Goal: Use online tool/utility: Utilize a website feature to perform a specific function

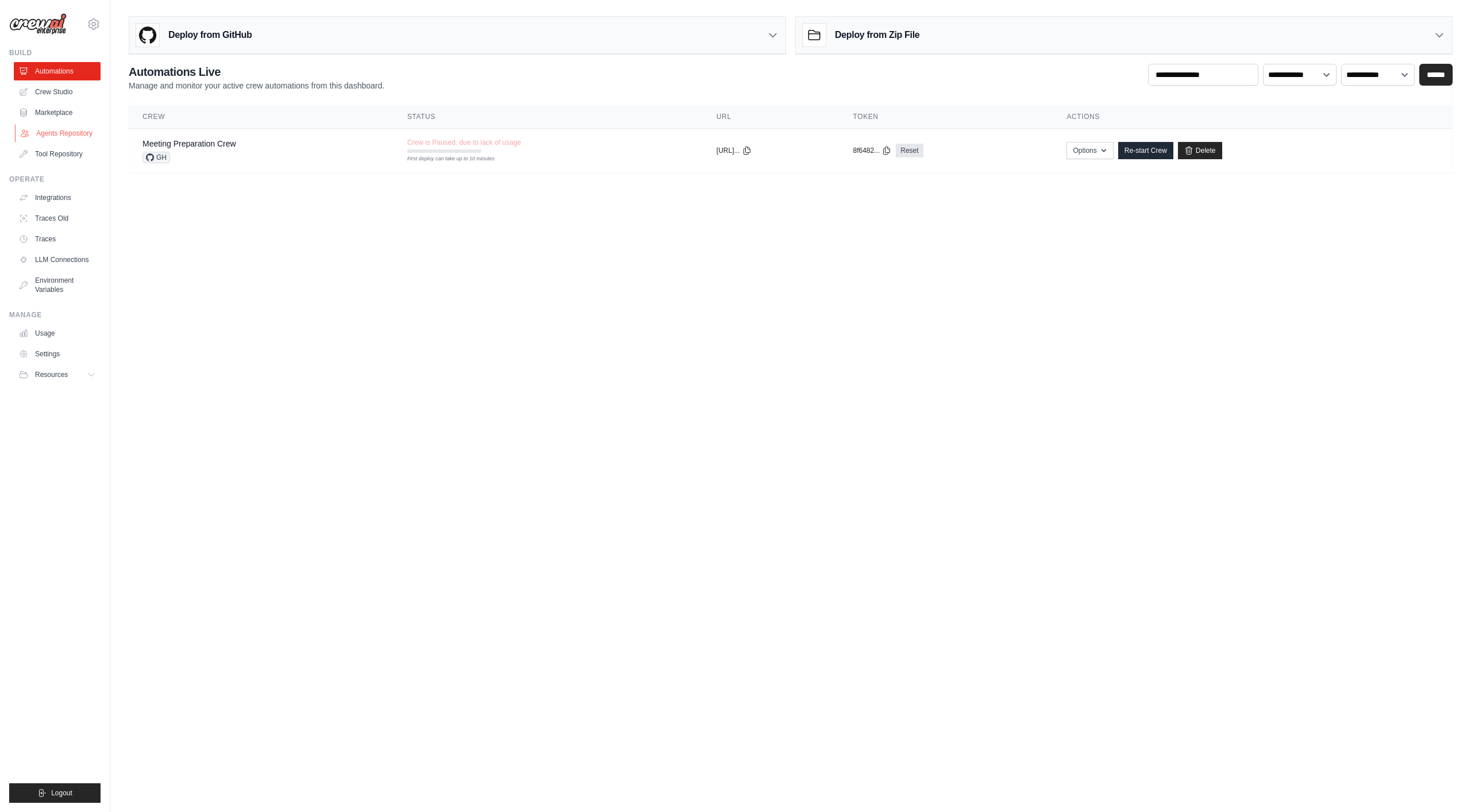
click at [61, 133] on link "Agents Repository" at bounding box center [58, 133] width 86 height 18
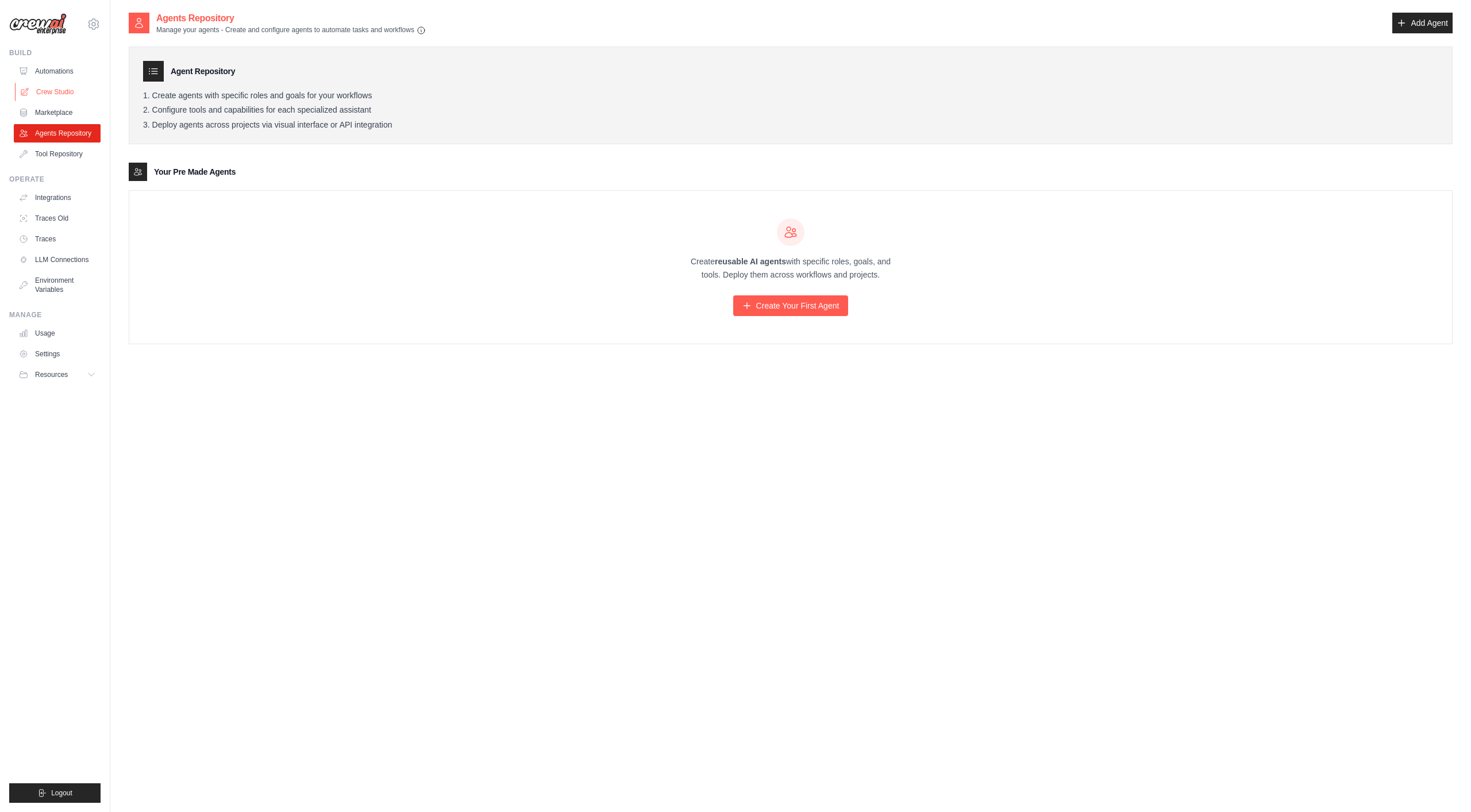
click at [65, 96] on link "Crew Studio" at bounding box center [58, 92] width 86 height 18
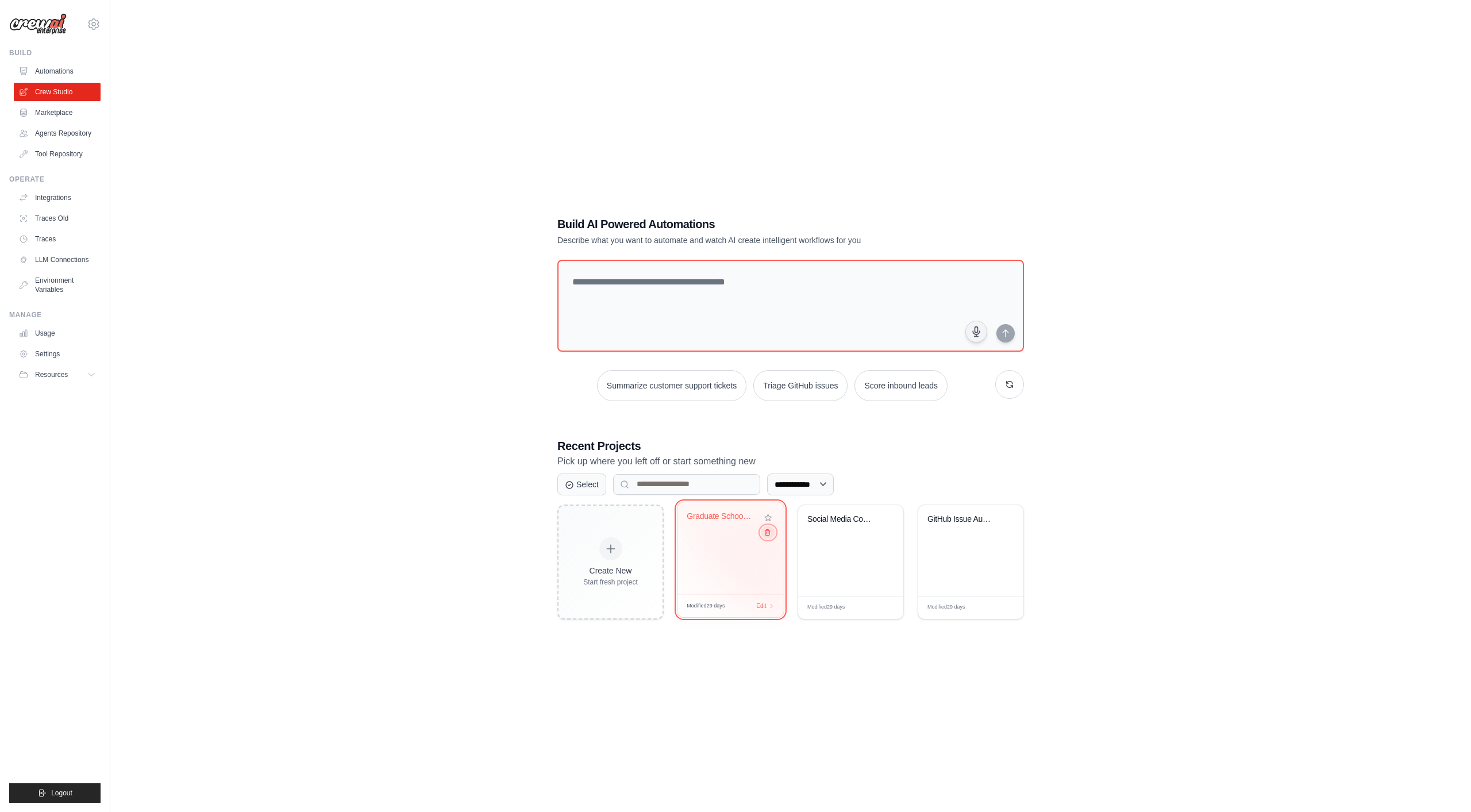
click at [768, 535] on button at bounding box center [768, 532] width 14 height 12
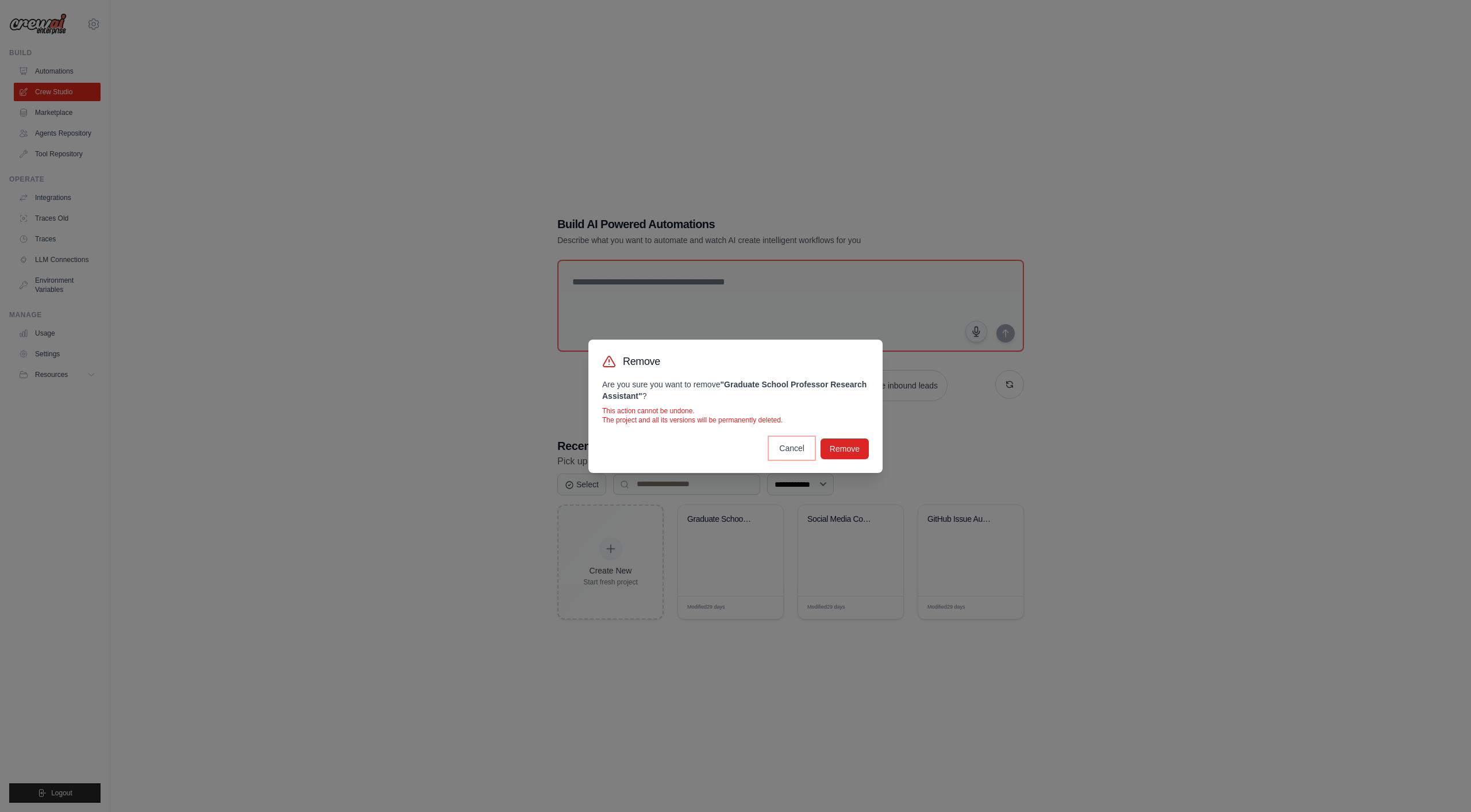
click at [792, 454] on button "Cancel" at bounding box center [792, 448] width 44 height 21
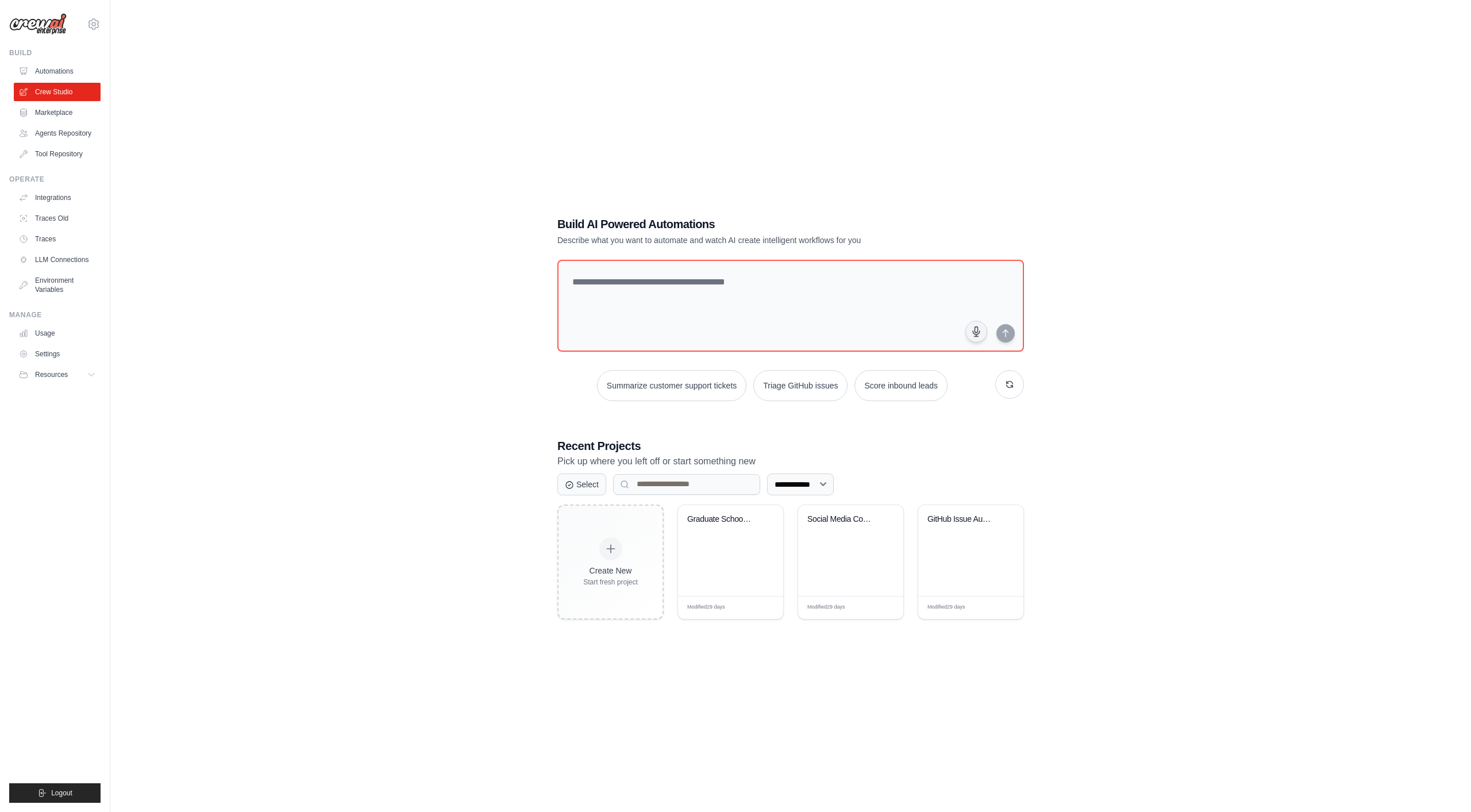
click at [817, 676] on div "**********" at bounding box center [790, 417] width 1324 height 812
click at [941, 549] on div "GitHub Issue Auto-Triage System" at bounding box center [970, 550] width 106 height 91
click at [832, 547] on div "Social Media Content Automation" at bounding box center [851, 550] width 106 height 91
click at [950, 548] on div "GitHub Issue Auto-Triage System" at bounding box center [970, 550] width 106 height 91
click at [825, 538] on div "Social Media Content Automation" at bounding box center [851, 550] width 106 height 91
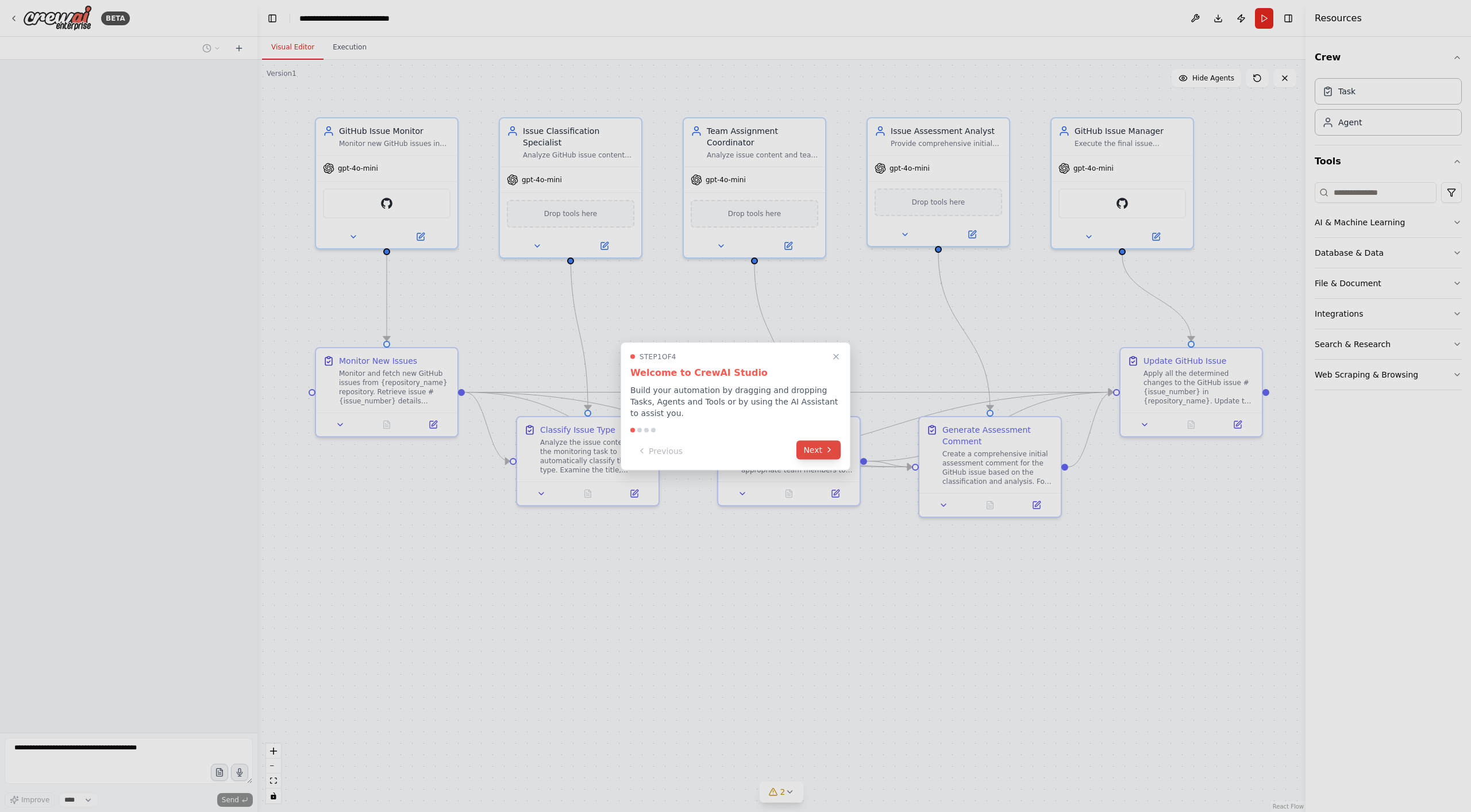
click at [814, 448] on button "Next" at bounding box center [818, 449] width 44 height 19
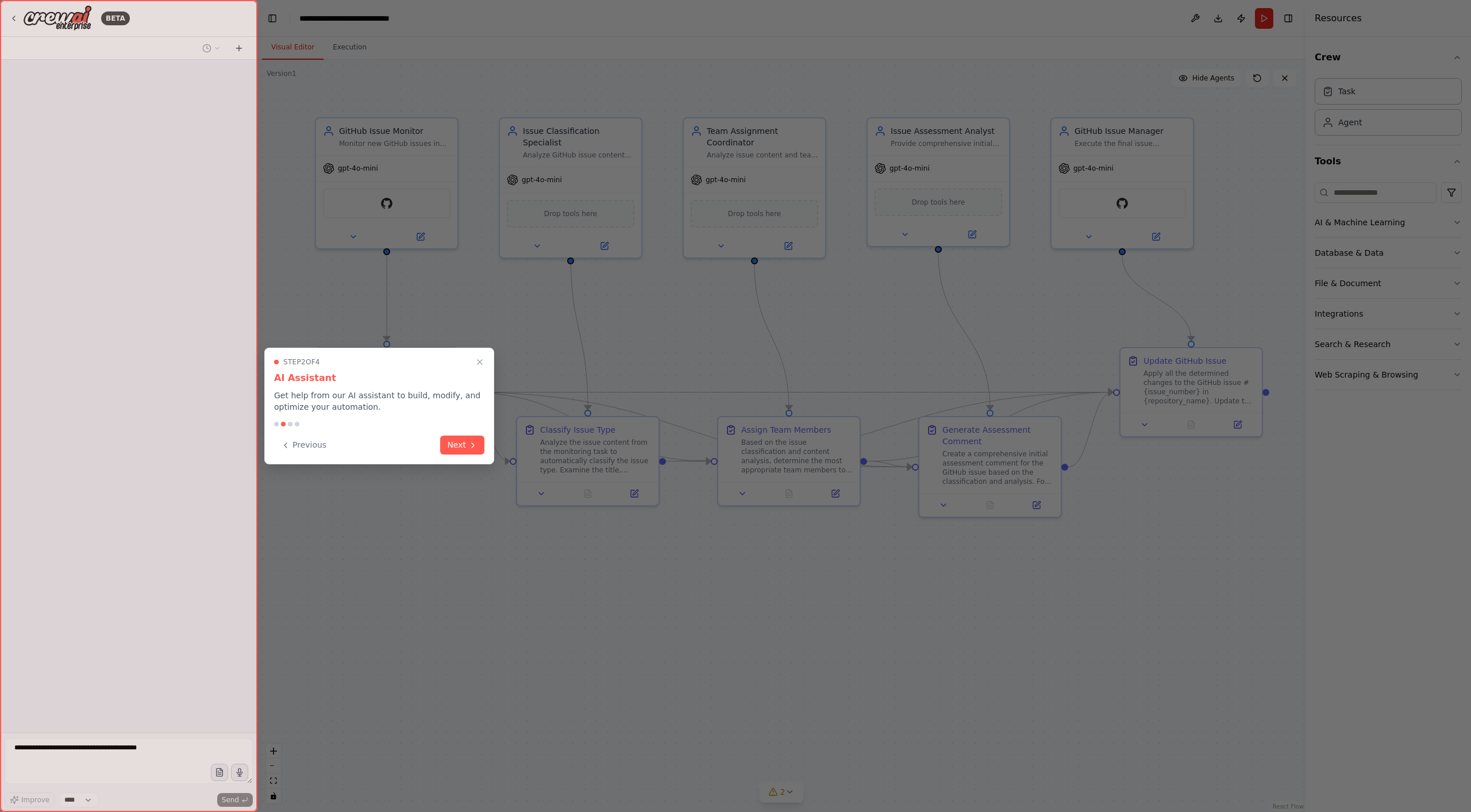
scroll to position [927, 0]
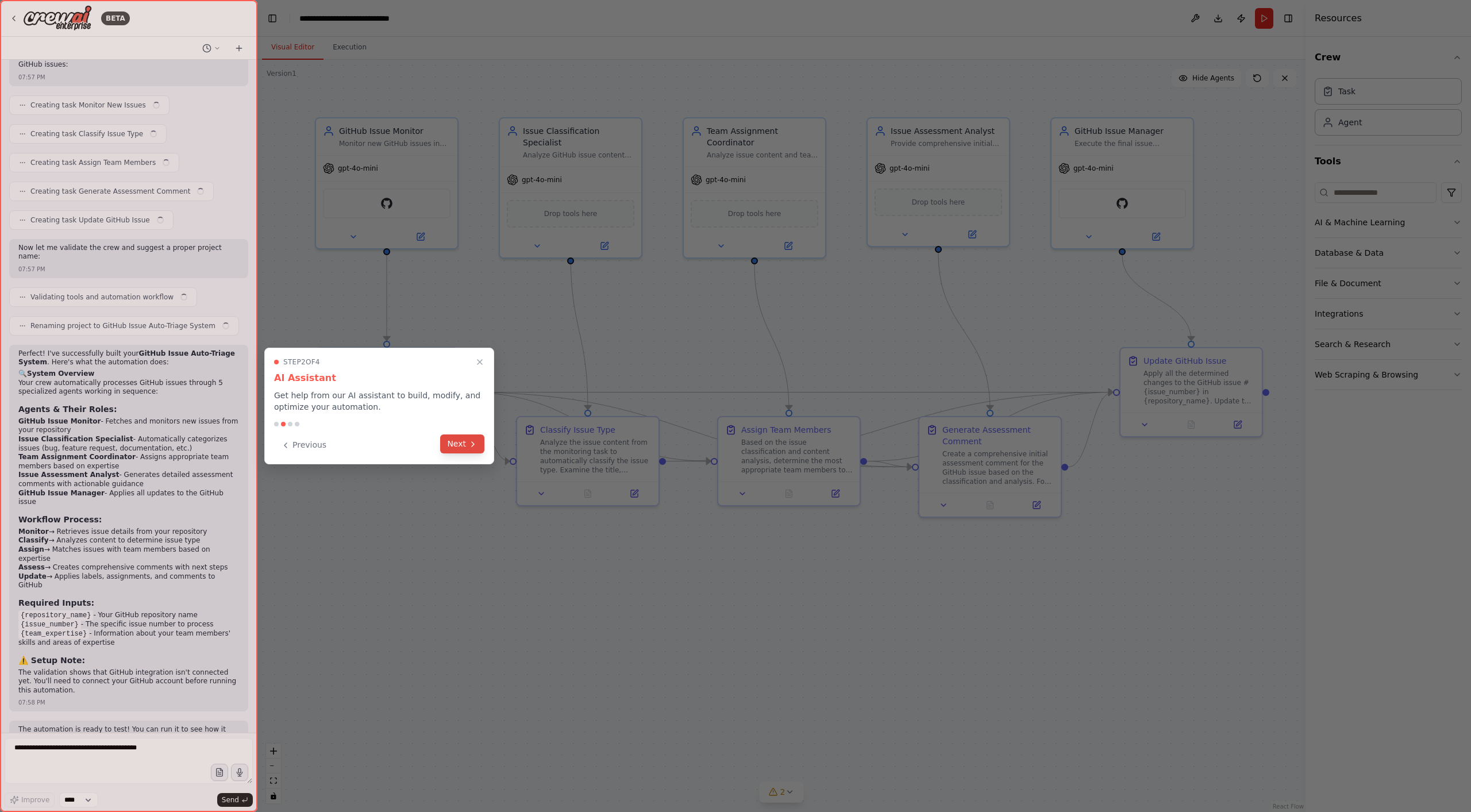
click at [468, 447] on button "Next" at bounding box center [462, 444] width 44 height 19
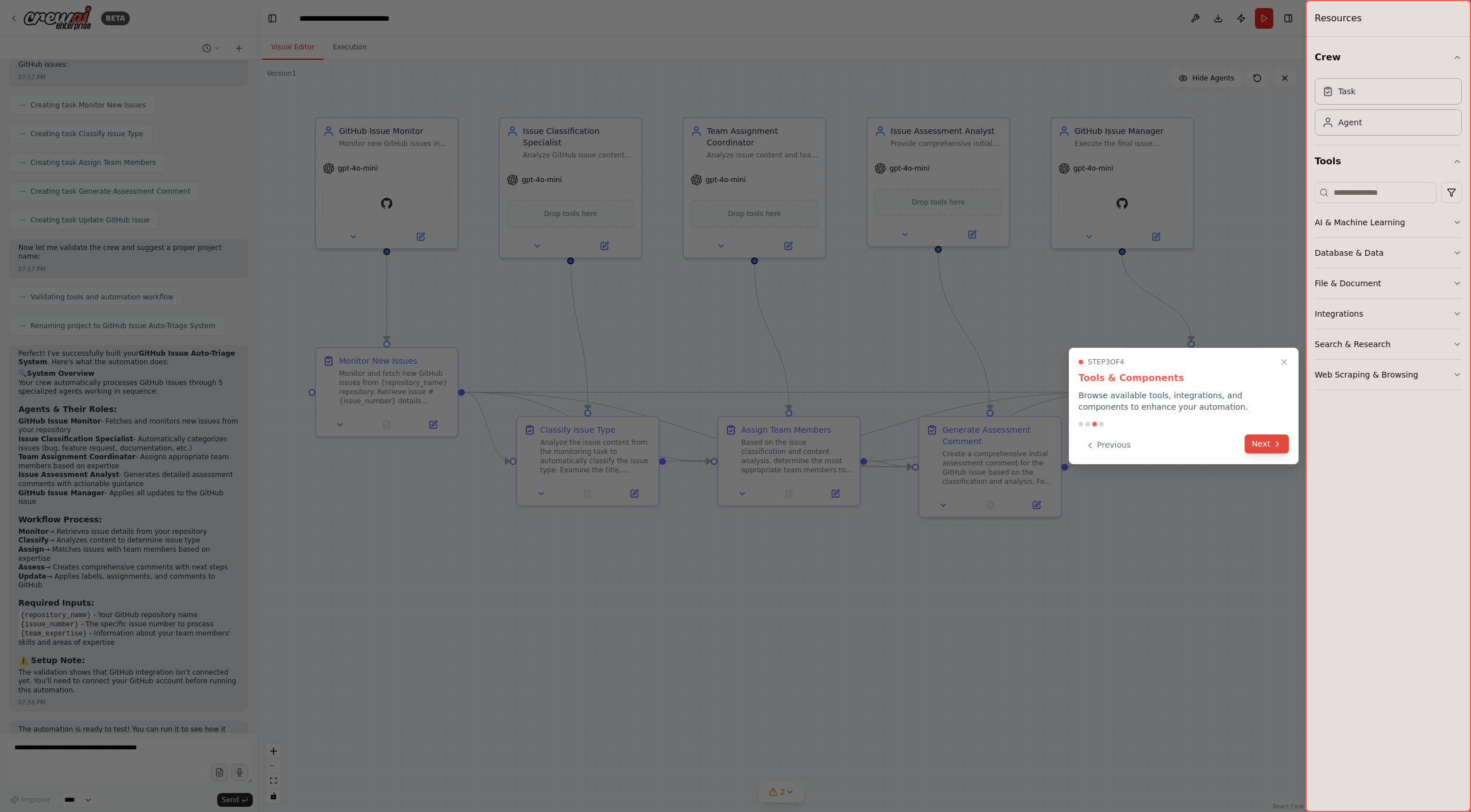
click at [1267, 442] on button "Next" at bounding box center [1267, 444] width 44 height 19
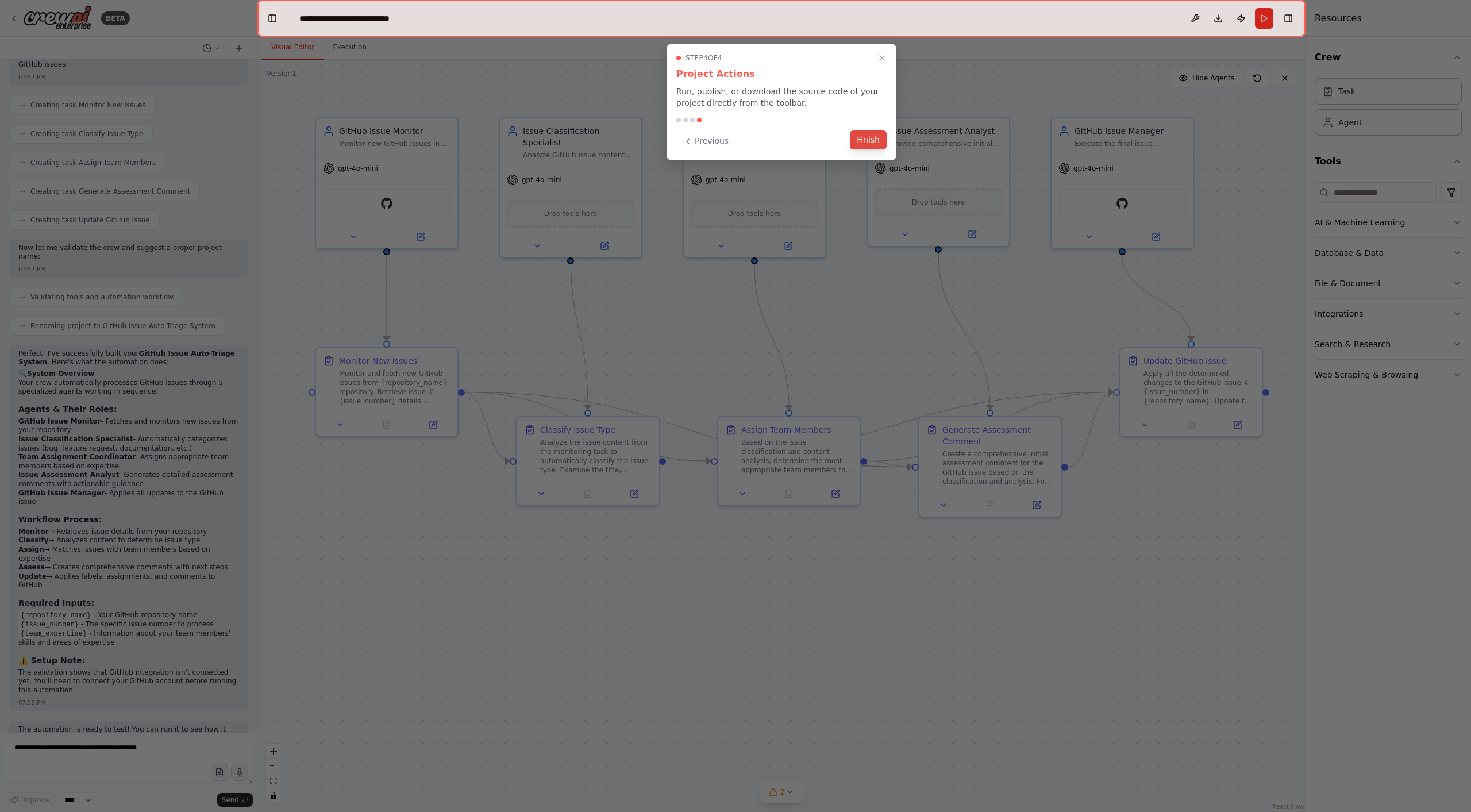
click at [867, 132] on button "Finish" at bounding box center [868, 140] width 37 height 19
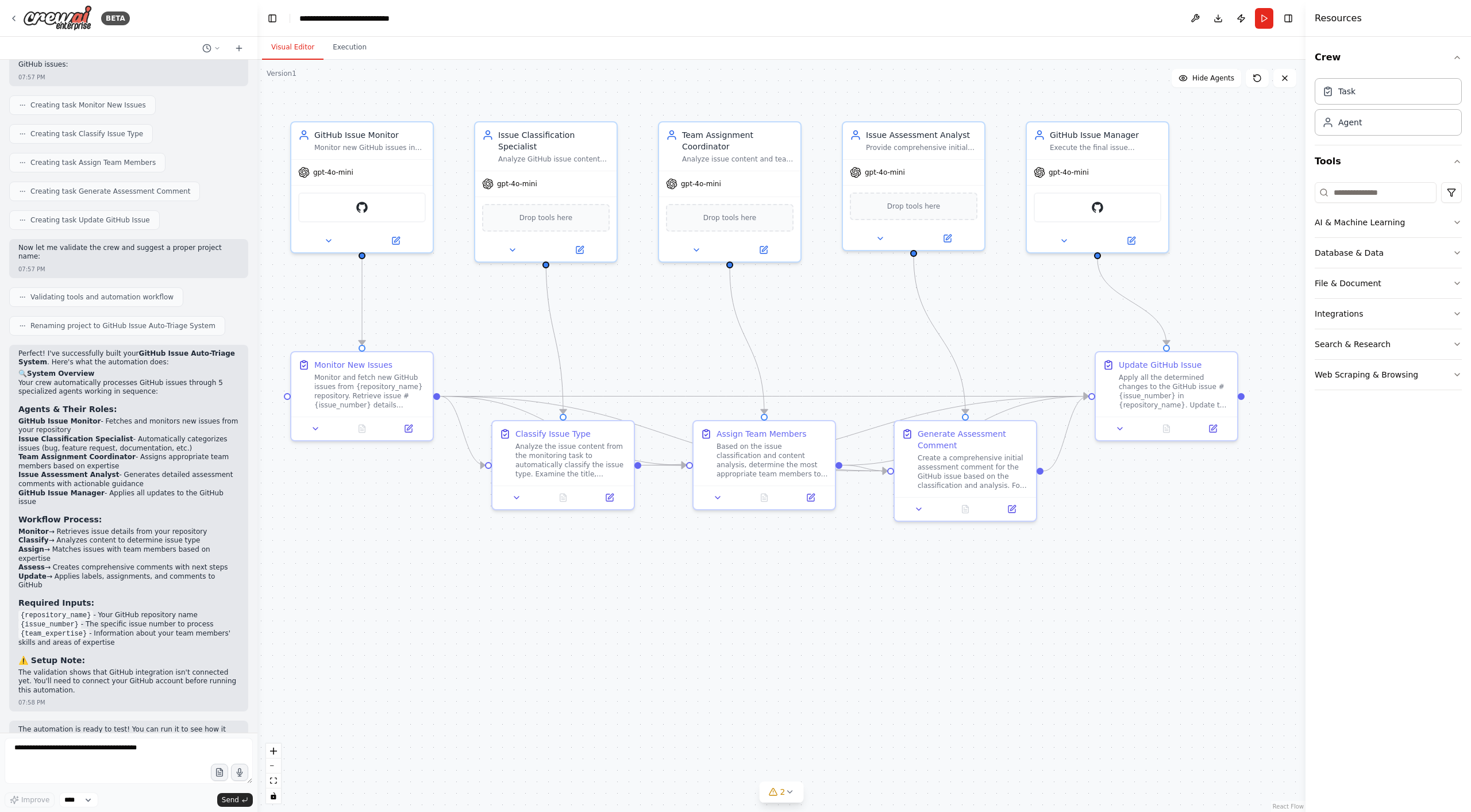
drag, startPoint x: 528, startPoint y: 338, endPoint x: 503, endPoint y: 342, distance: 25.3
click at [503, 342] on div ".deletable-edge-delete-btn { width: 20px; height: 20px; border: 0px solid #ffff…" at bounding box center [781, 435] width 1048 height 752
click at [341, 47] on button "Execution" at bounding box center [350, 48] width 52 height 24
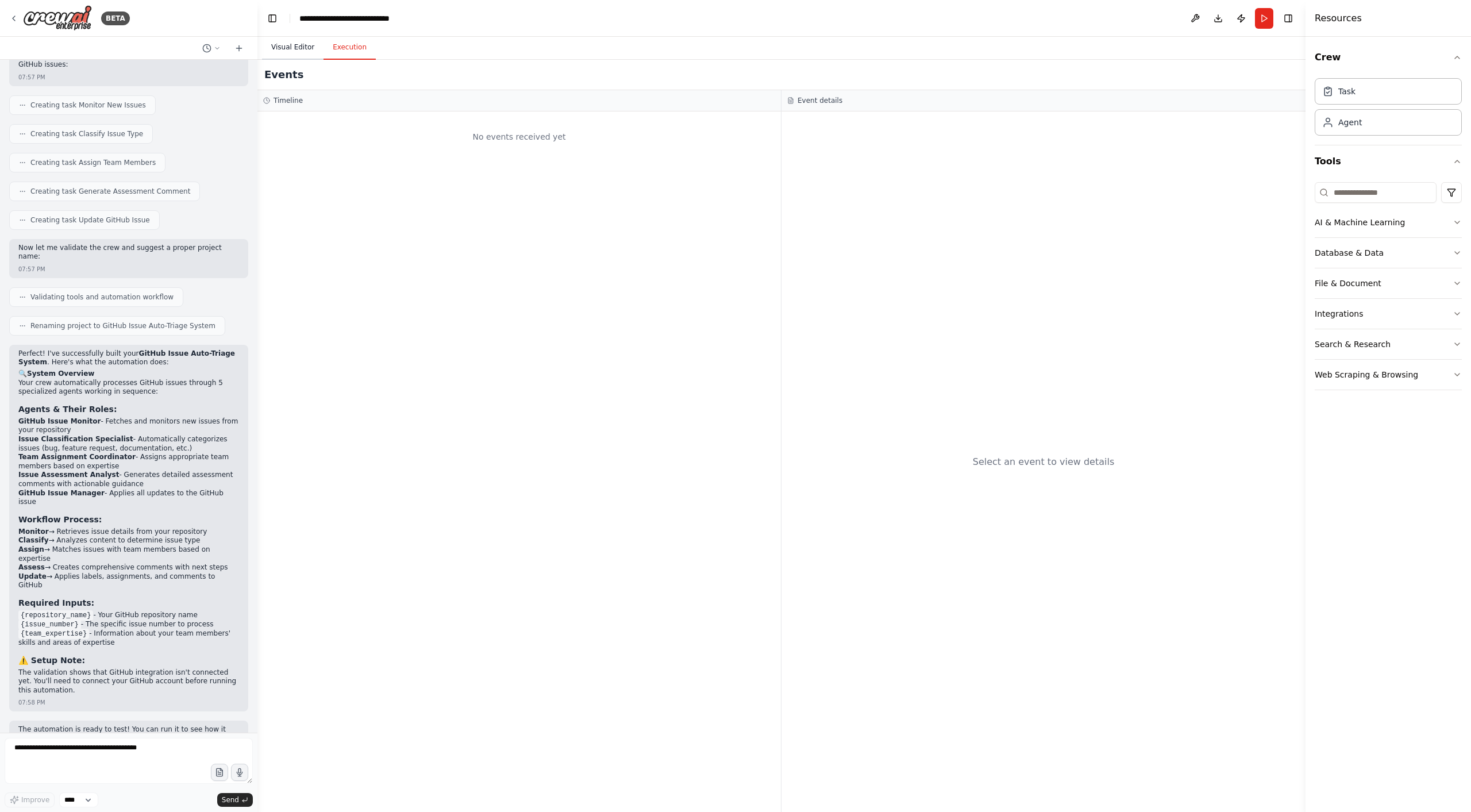
click at [297, 51] on button "Visual Editor" at bounding box center [292, 48] width 61 height 24
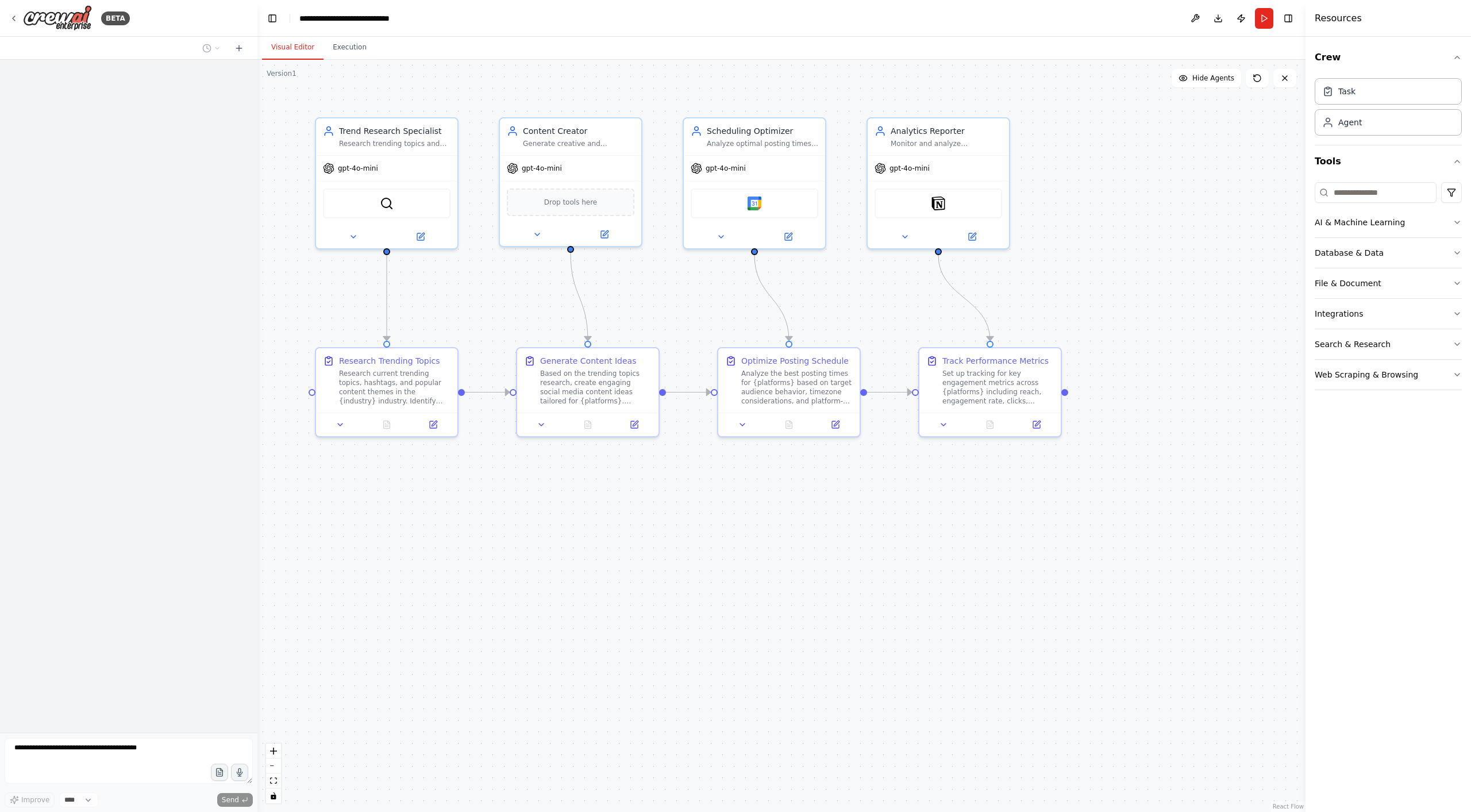
scroll to position [632, 0]
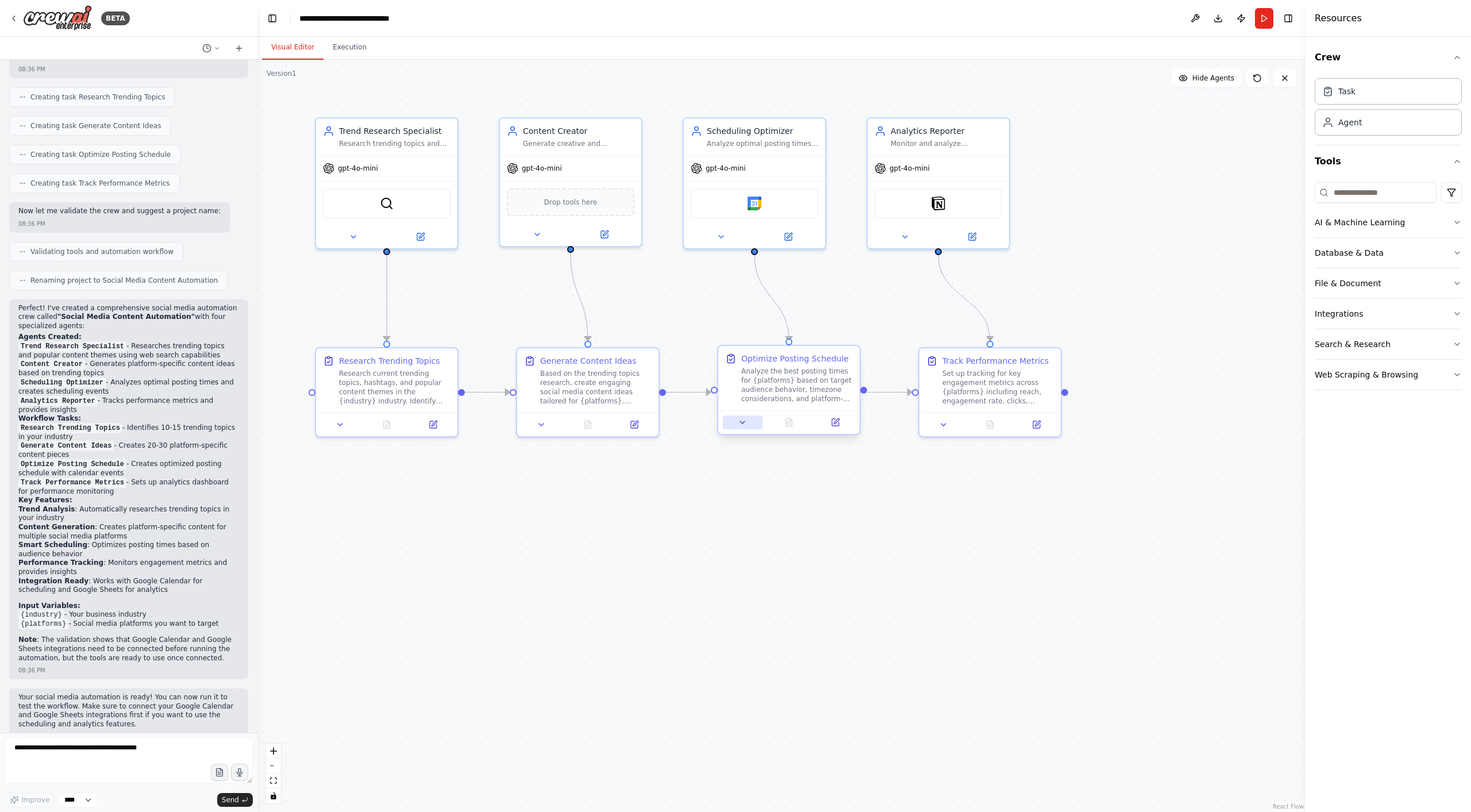
click at [749, 426] on button at bounding box center [742, 422] width 39 height 14
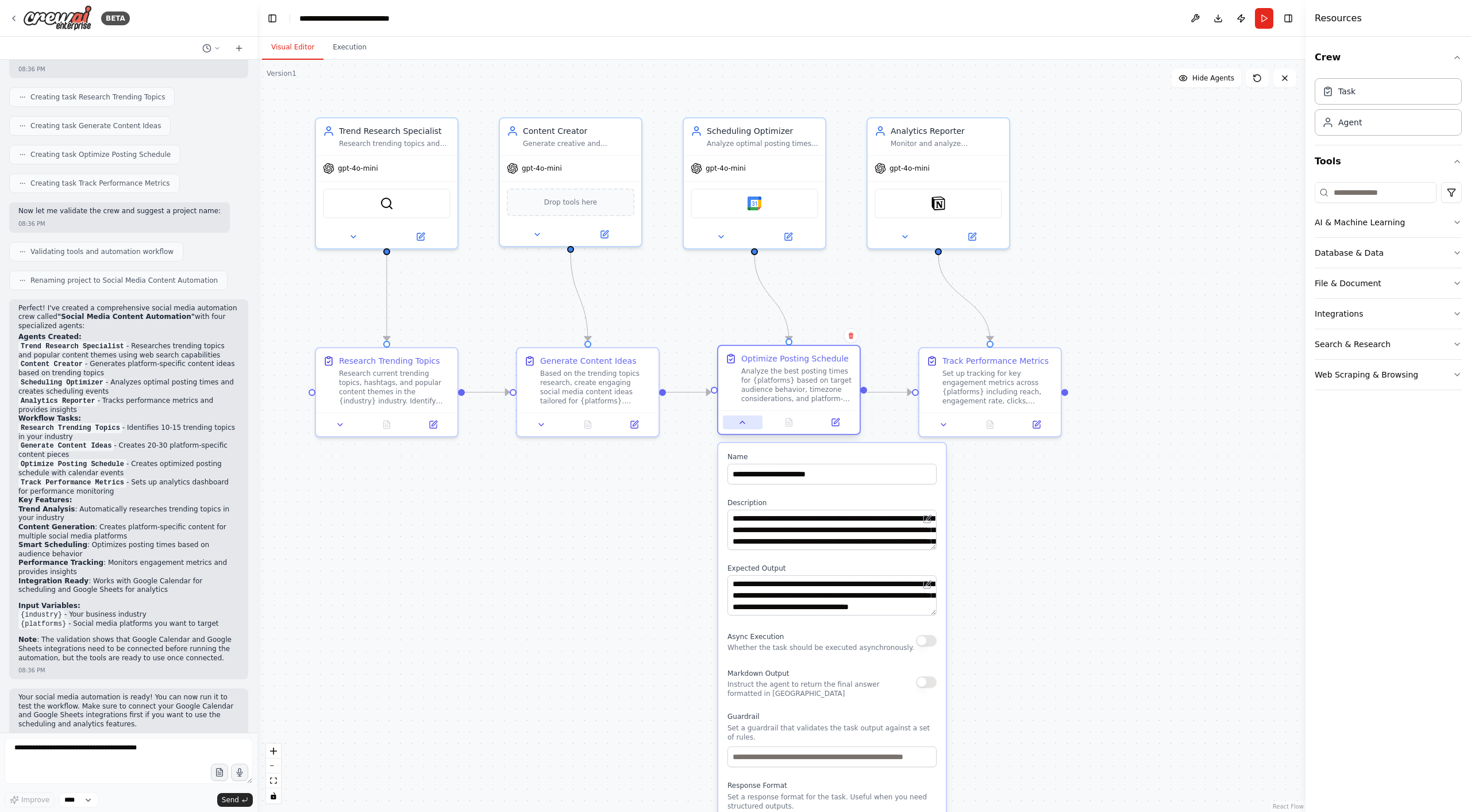
click at [749, 426] on button at bounding box center [742, 422] width 39 height 14
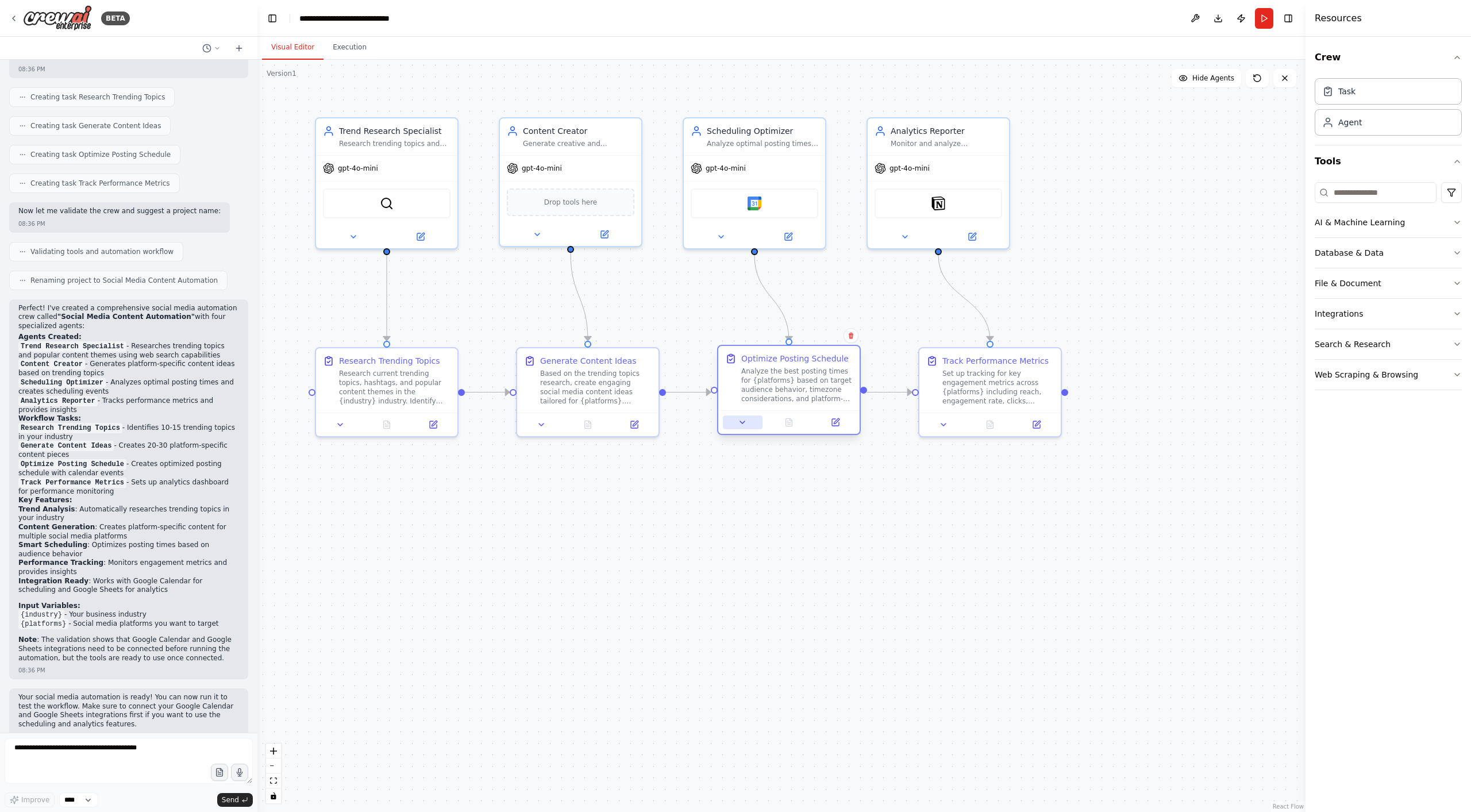
click at [742, 427] on button at bounding box center [742, 422] width 39 height 14
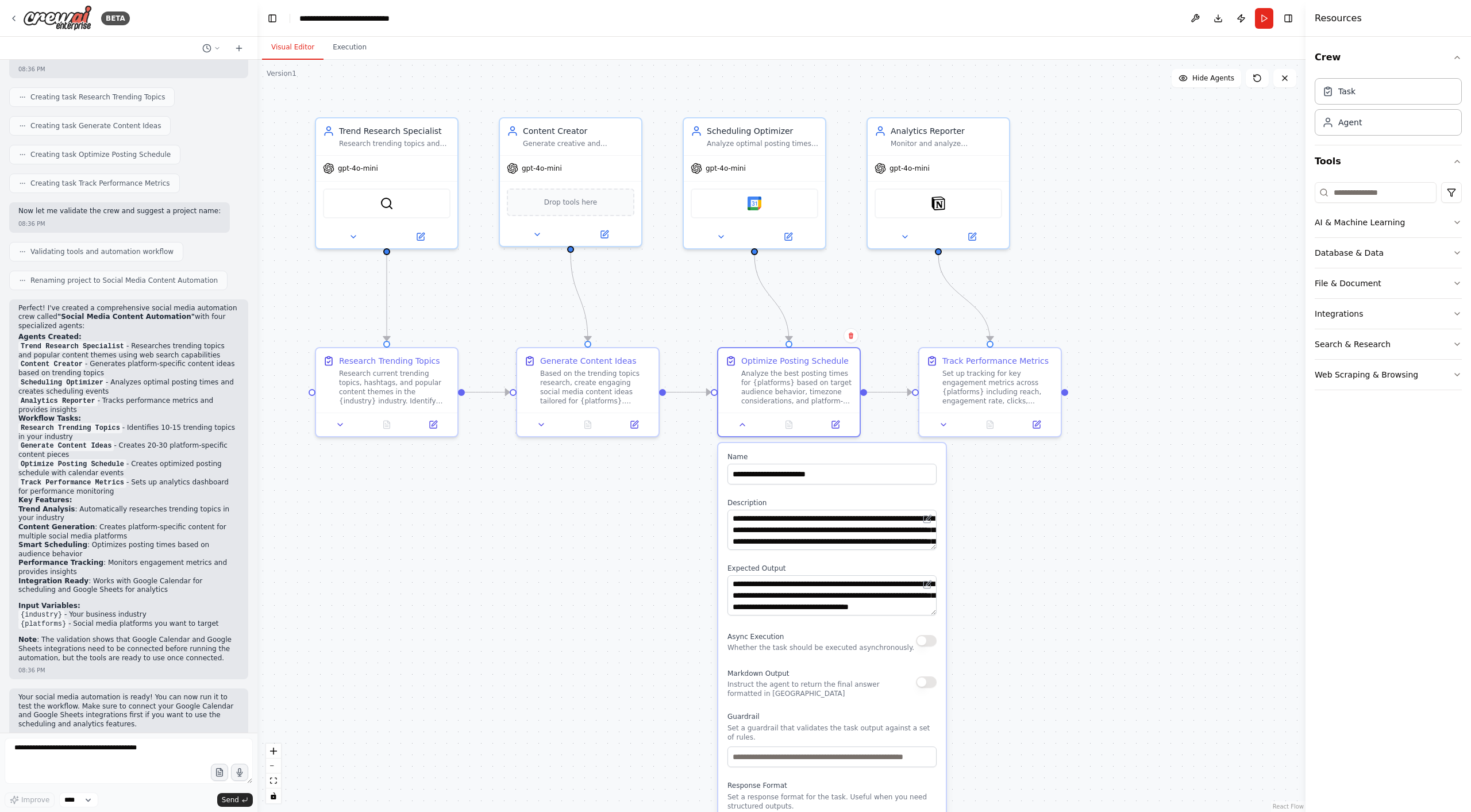
click at [661, 613] on div ".deletable-edge-delete-btn { width: 20px; height: 20px; border: 0px solid #ffff…" at bounding box center [781, 435] width 1048 height 752
click at [615, 584] on div ".deletable-edge-delete-btn { width: 20px; height: 20px; border: 0px solid #ffff…" at bounding box center [781, 435] width 1048 height 752
click at [746, 426] on icon at bounding box center [742, 422] width 10 height 10
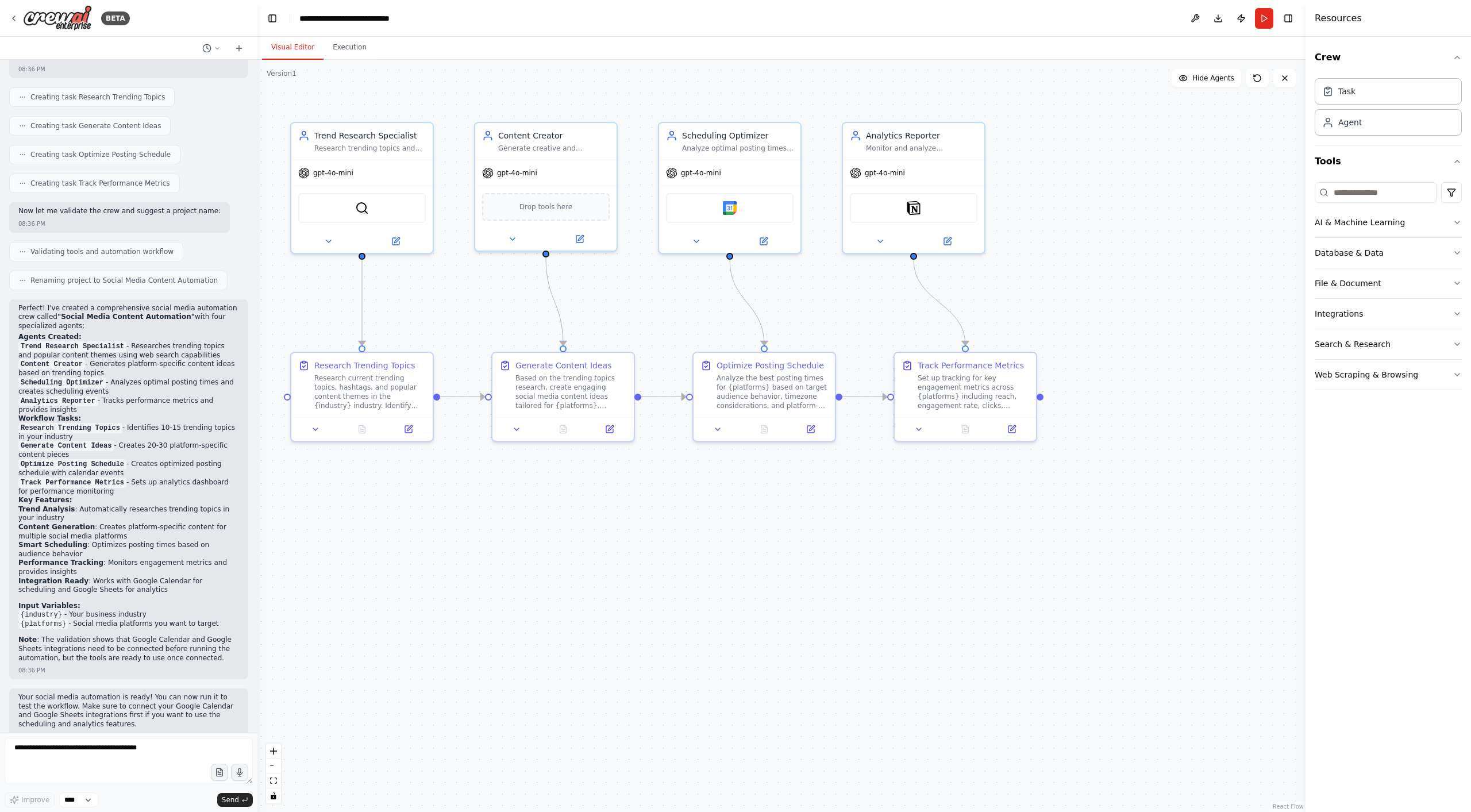
drag, startPoint x: 534, startPoint y: 512, endPoint x: 510, endPoint y: 516, distance: 24.3
click at [510, 516] on div ".deletable-edge-delete-btn { width: 20px; height: 20px; border: 0px solid #ffff…" at bounding box center [781, 435] width 1048 height 752
click at [383, 205] on div "SerperDevTool" at bounding box center [362, 206] width 127 height 30
drag, startPoint x: 563, startPoint y: 151, endPoint x: 578, endPoint y: 151, distance: 15.0
click at [578, 151] on div "Content Creator Generate creative and engaging social media content ideas based…" at bounding box center [558, 139] width 141 height 37
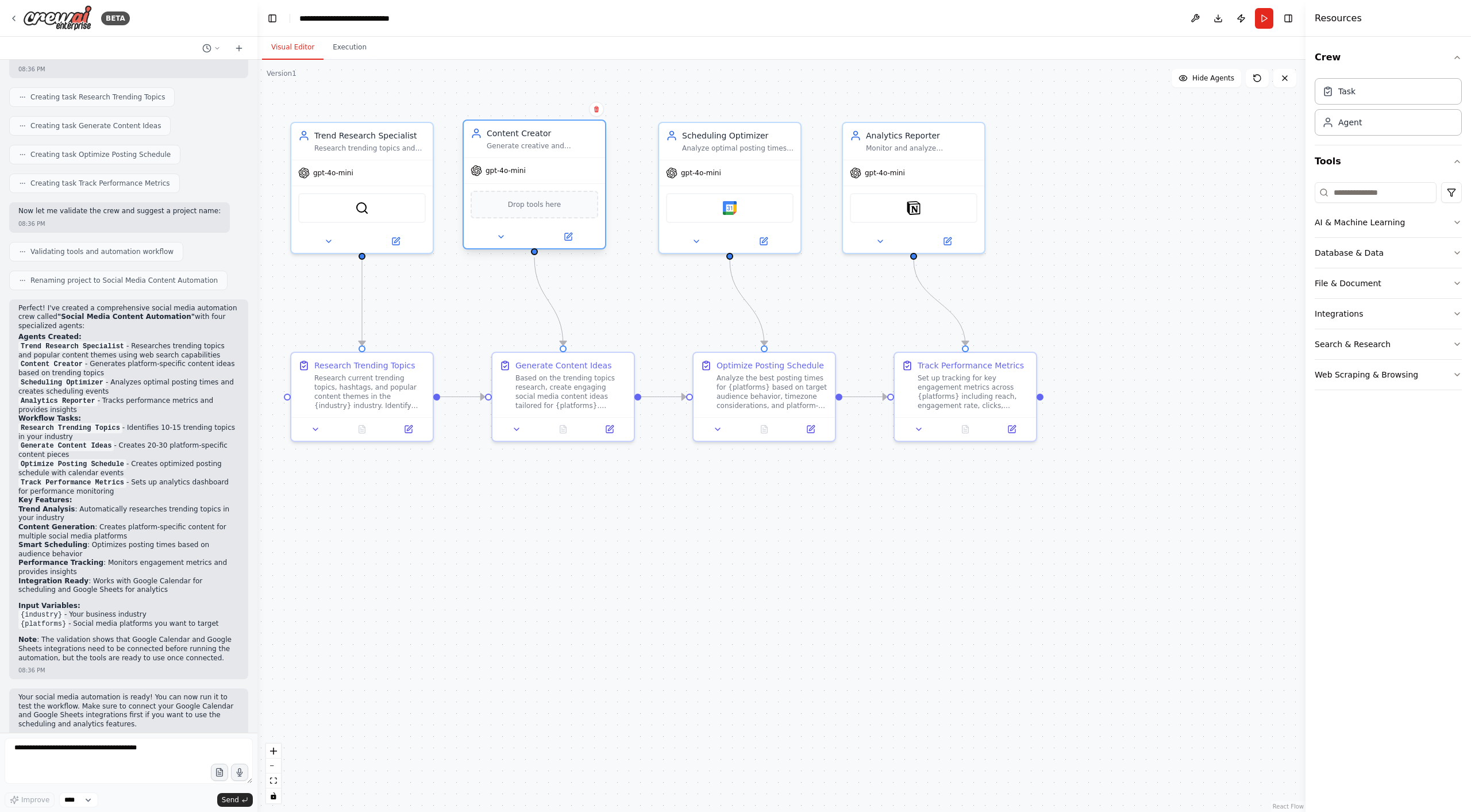
drag, startPoint x: 583, startPoint y: 177, endPoint x: 563, endPoint y: 181, distance: 20.4
click at [563, 181] on div "gpt-4o-mini" at bounding box center [534, 170] width 141 height 25
click at [626, 269] on div ".deletable-edge-delete-btn { width: 20px; height: 20px; border: 0px solid #ffff…" at bounding box center [781, 435] width 1048 height 752
click at [920, 425] on icon at bounding box center [919, 426] width 10 height 10
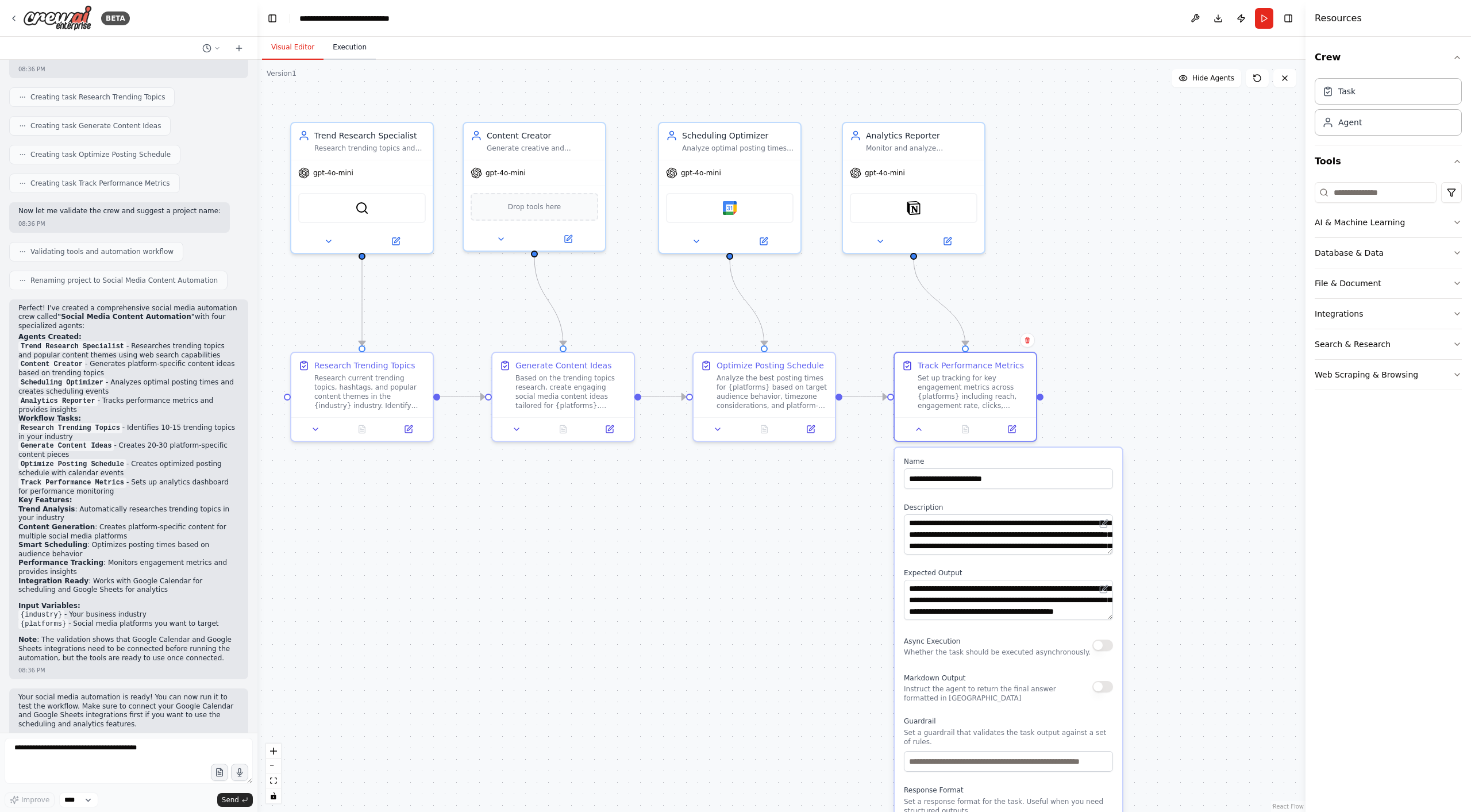
click at [346, 46] on button "Execution" at bounding box center [350, 48] width 52 height 24
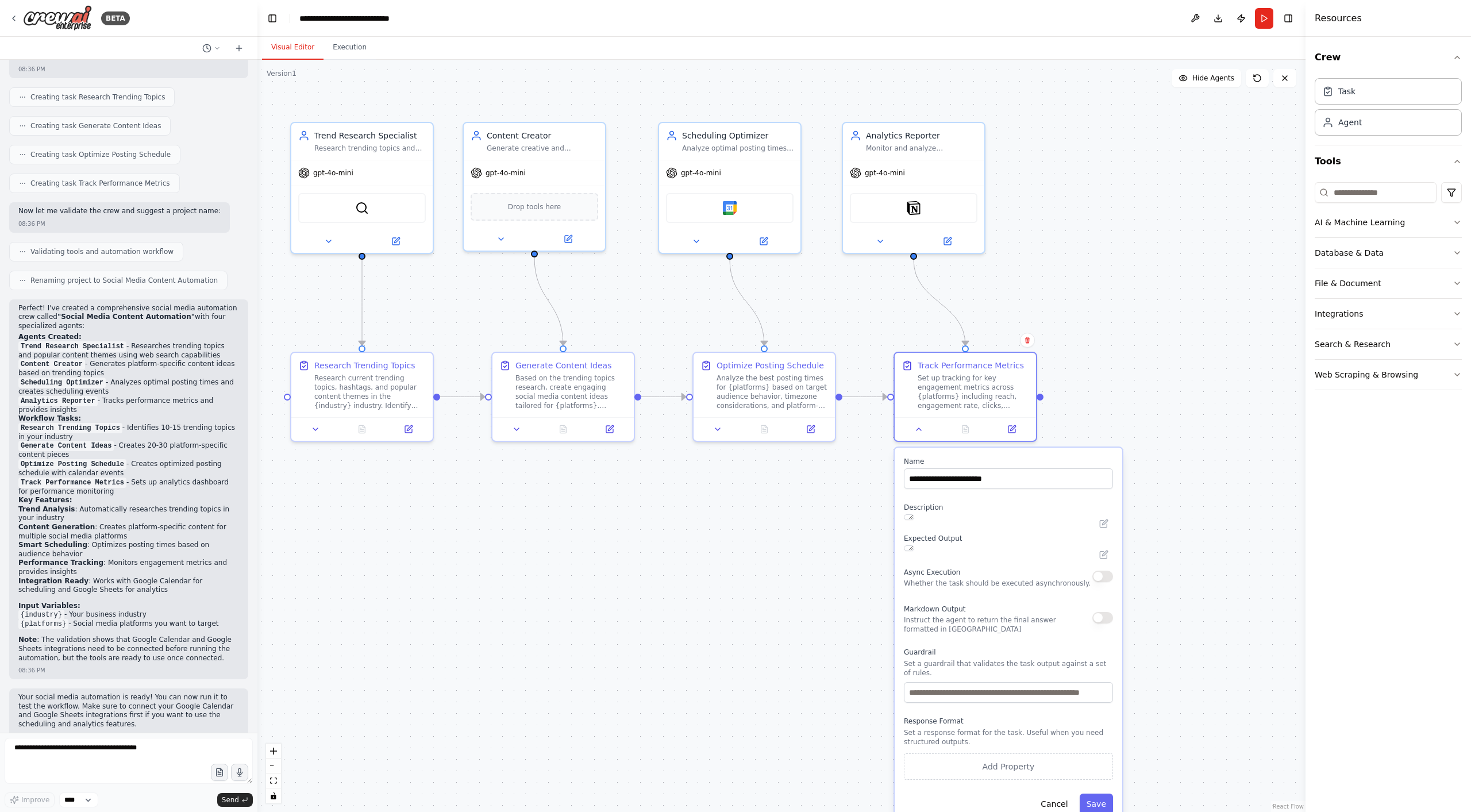
click at [291, 48] on button "Visual Editor" at bounding box center [292, 48] width 61 height 24
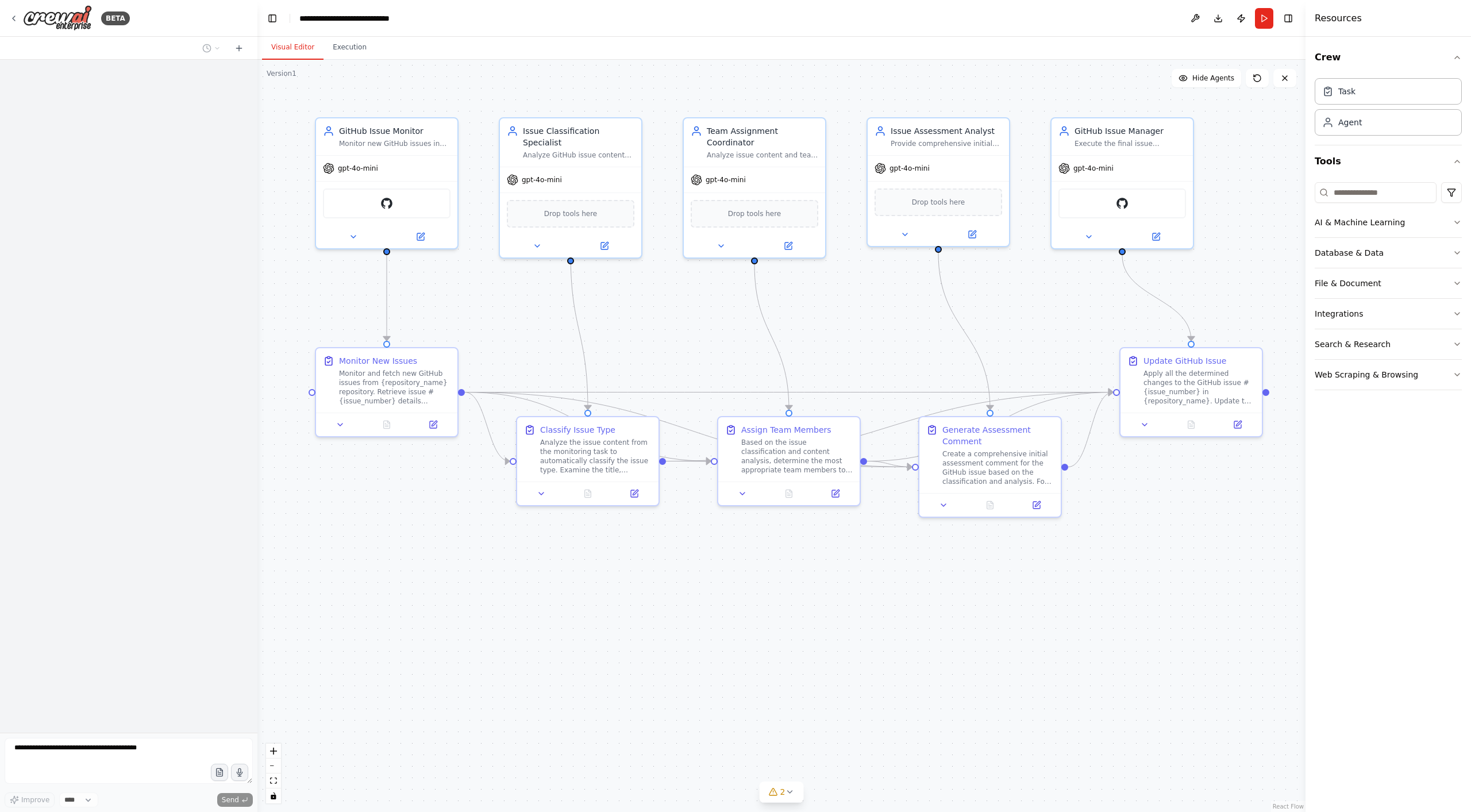
scroll to position [927, 0]
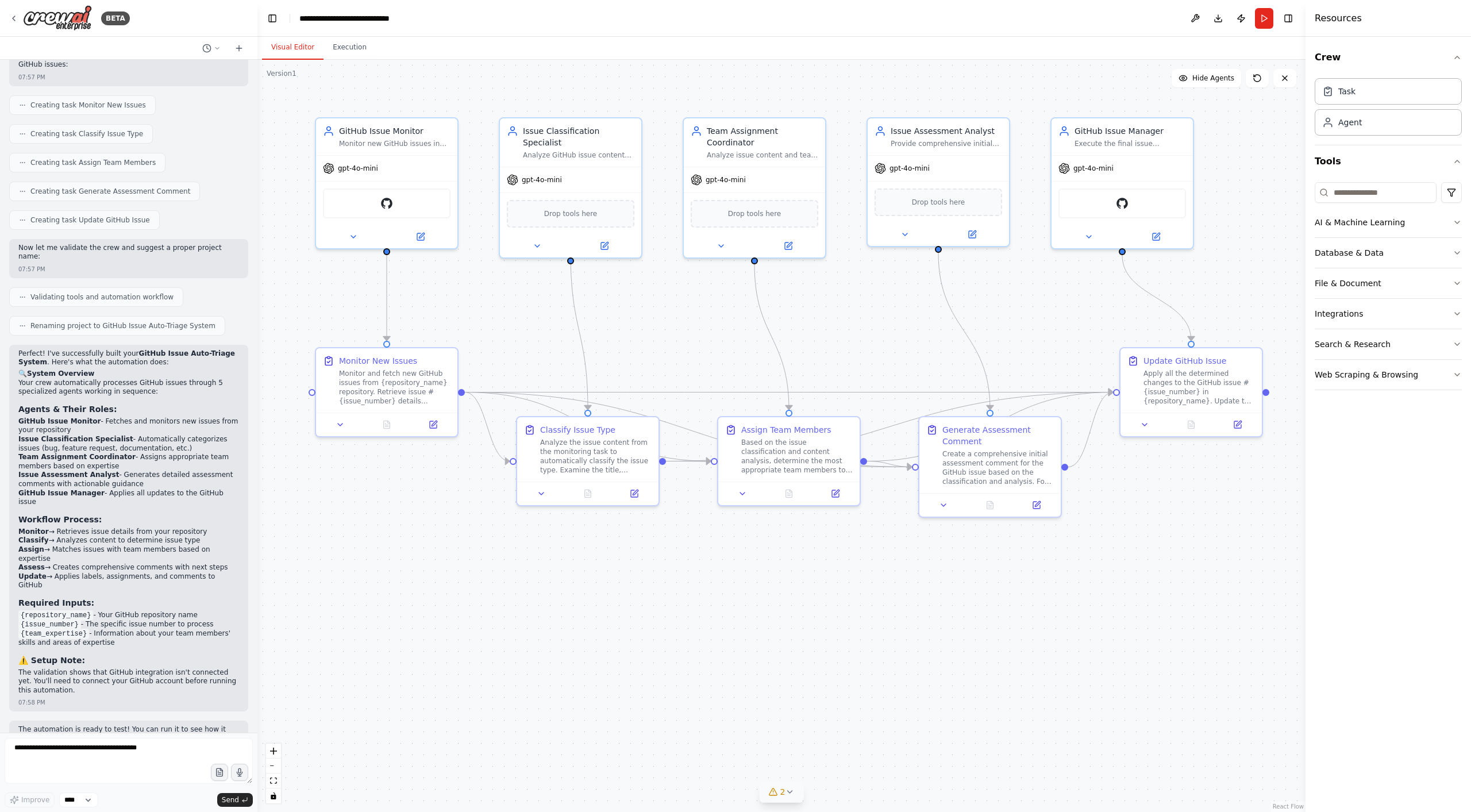
click at [788, 793] on icon at bounding box center [790, 791] width 10 height 10
click at [896, 724] on icon at bounding box center [900, 724] width 10 height 10
click at [617, 459] on div "Analyze the issue content from the monitoring task to automatically classify th…" at bounding box center [596, 454] width 112 height 37
click at [534, 490] on button at bounding box center [541, 491] width 39 height 14
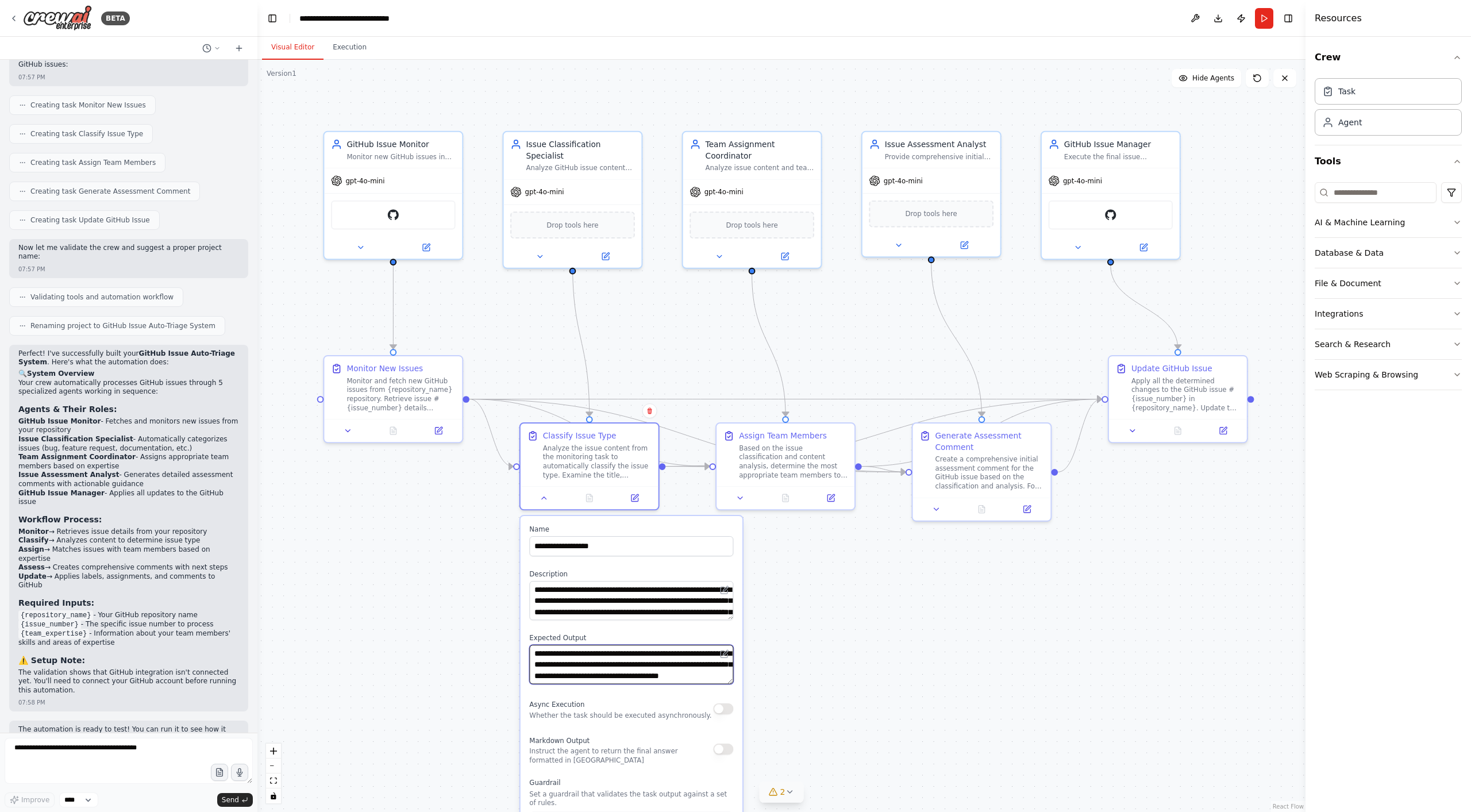
scroll to position [11, 0]
click at [777, 680] on div ".deletable-edge-delete-btn { width: 20px; height: 20px; border: 0px solid #ffff…" at bounding box center [781, 435] width 1048 height 752
click at [455, 567] on div ".deletable-edge-delete-btn { width: 20px; height: 20px; border: 0px solid #ffff…" at bounding box center [781, 435] width 1048 height 752
click at [539, 500] on button at bounding box center [544, 495] width 38 height 13
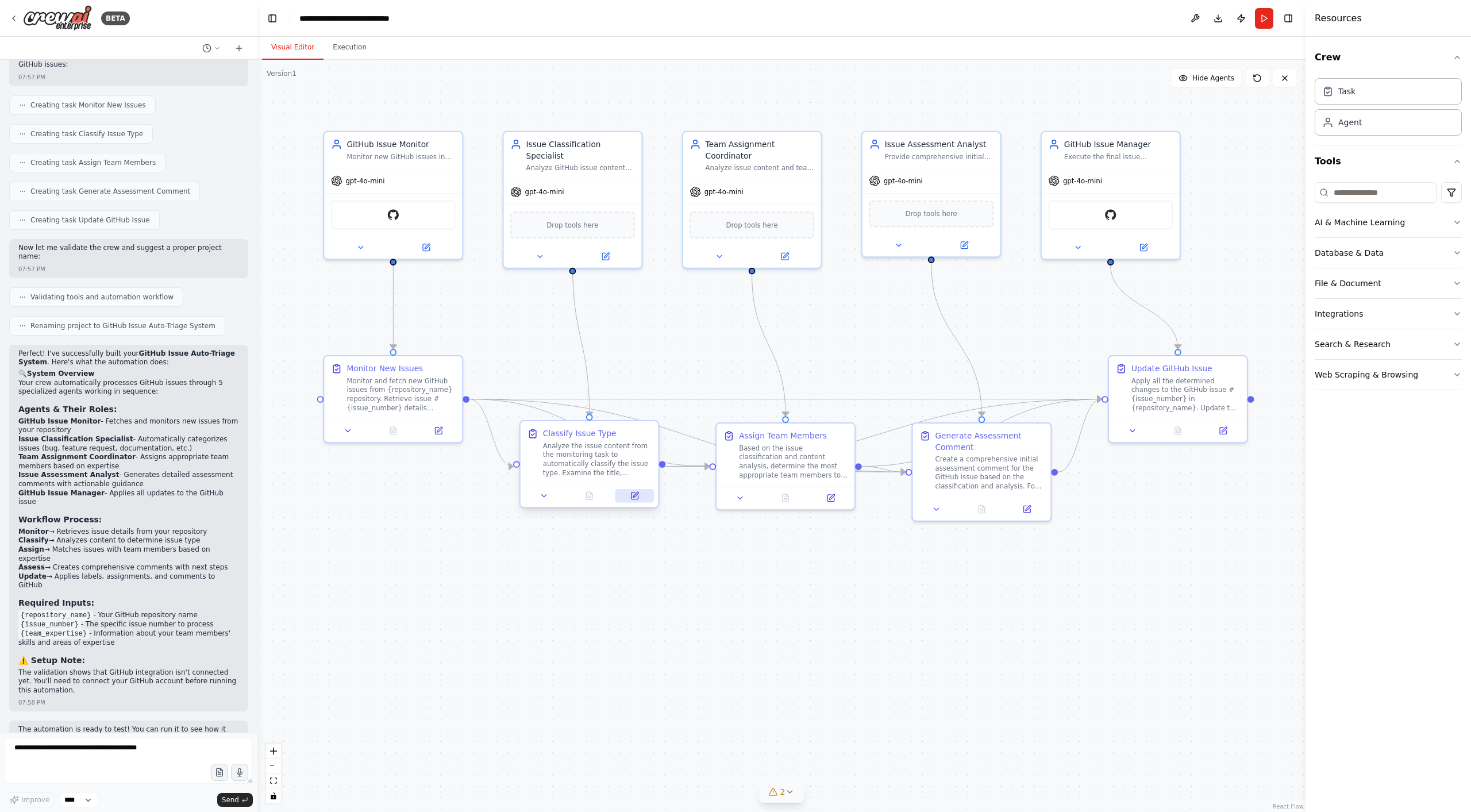
click at [640, 501] on button at bounding box center [634, 495] width 38 height 13
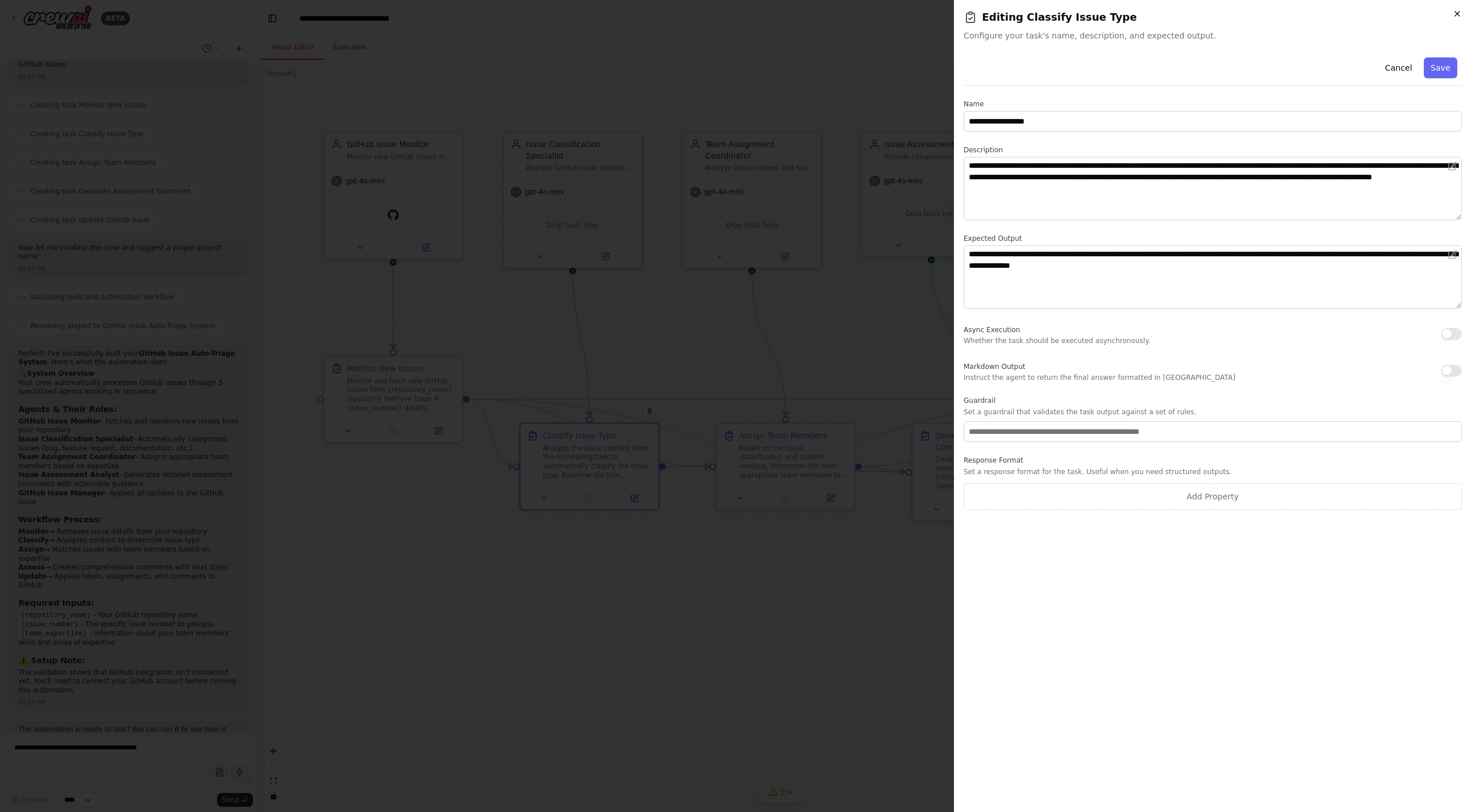
click at [1459, 10] on icon "button" at bounding box center [1457, 14] width 10 height 10
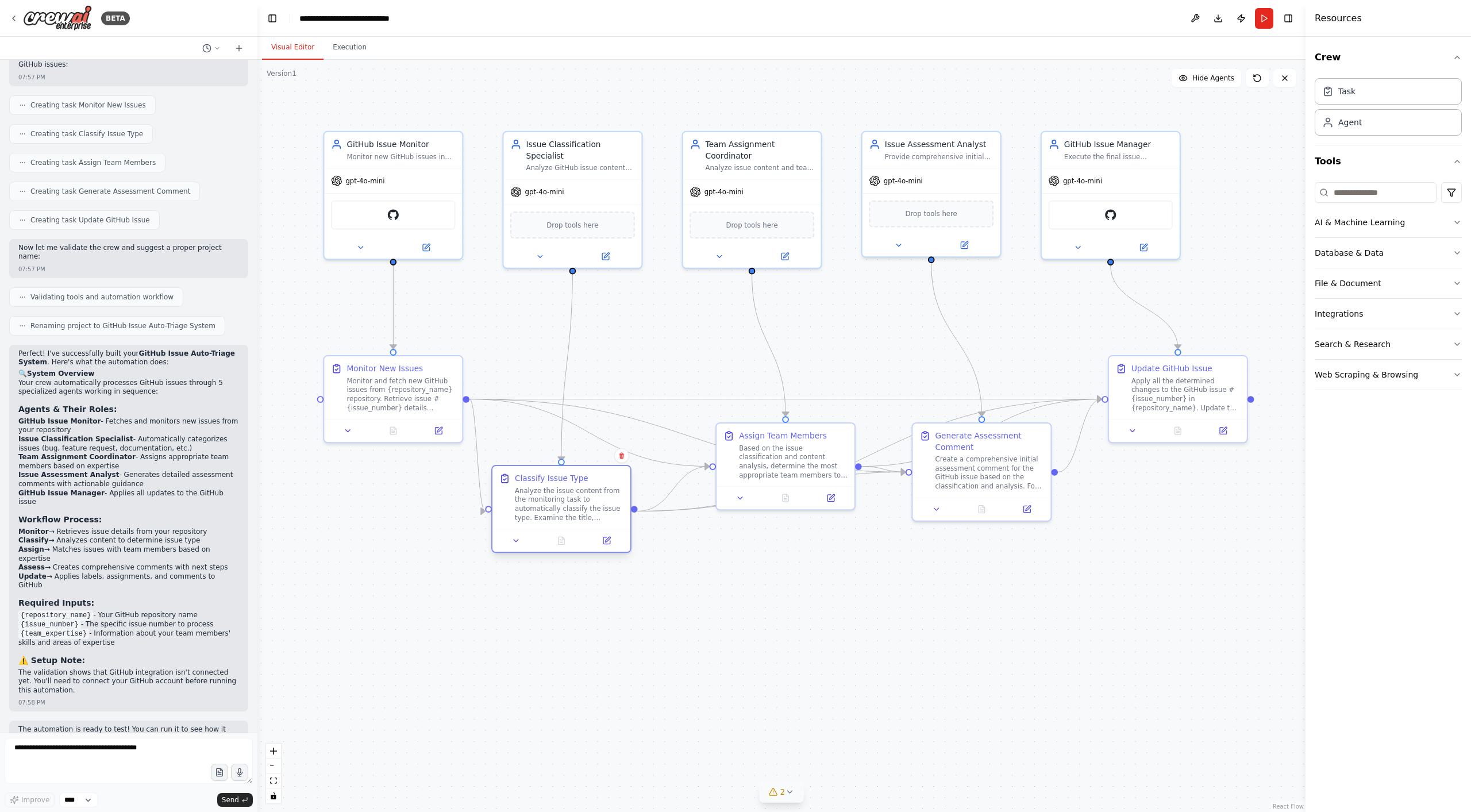
drag, startPoint x: 583, startPoint y: 448, endPoint x: 553, endPoint y: 487, distance: 49.2
click at [553, 487] on div "Analyze the issue content from the monitoring task to automatically classify th…" at bounding box center [569, 503] width 108 height 36
click at [563, 607] on div ".deletable-edge-delete-btn { width: 20px; height: 20px; border: 0px solid #ffff…" at bounding box center [781, 435] width 1048 height 752
drag, startPoint x: 781, startPoint y: 453, endPoint x: 777, endPoint y: 543, distance: 90.1
click at [777, 543] on div "Based on the issue classification and content analysis, determine the most appr…" at bounding box center [793, 549] width 108 height 36
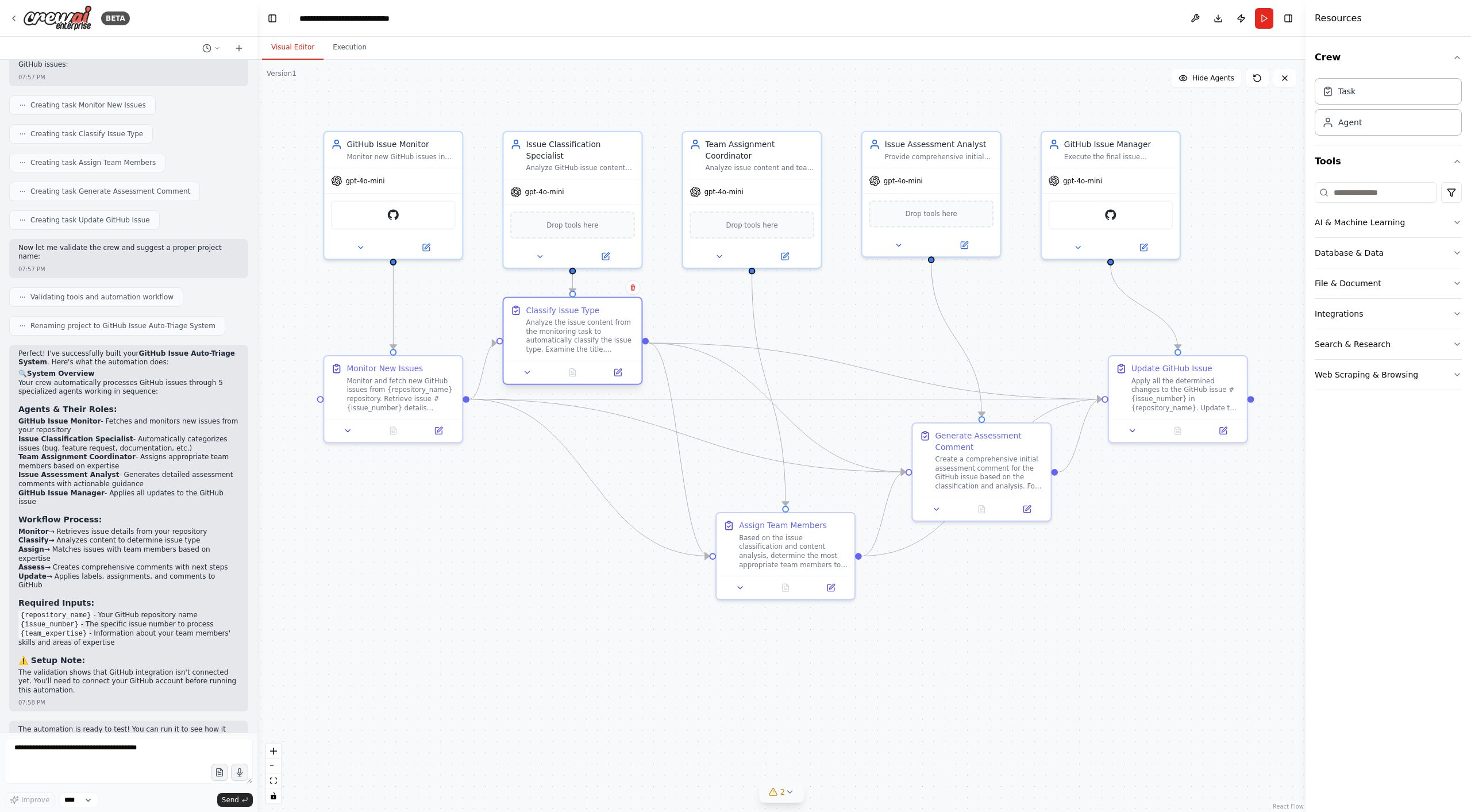
drag, startPoint x: 597, startPoint y: 503, endPoint x: 612, endPoint y: 343, distance: 160.7
click at [612, 343] on div "Analyze the issue content from the monitoring task to automatically classify th…" at bounding box center [580, 336] width 108 height 36
drag, startPoint x: 787, startPoint y: 560, endPoint x: 766, endPoint y: 553, distance: 22.1
click at [767, 554] on div "Based on the issue classification and content analysis, determine the most appr…" at bounding box center [770, 549] width 108 height 36
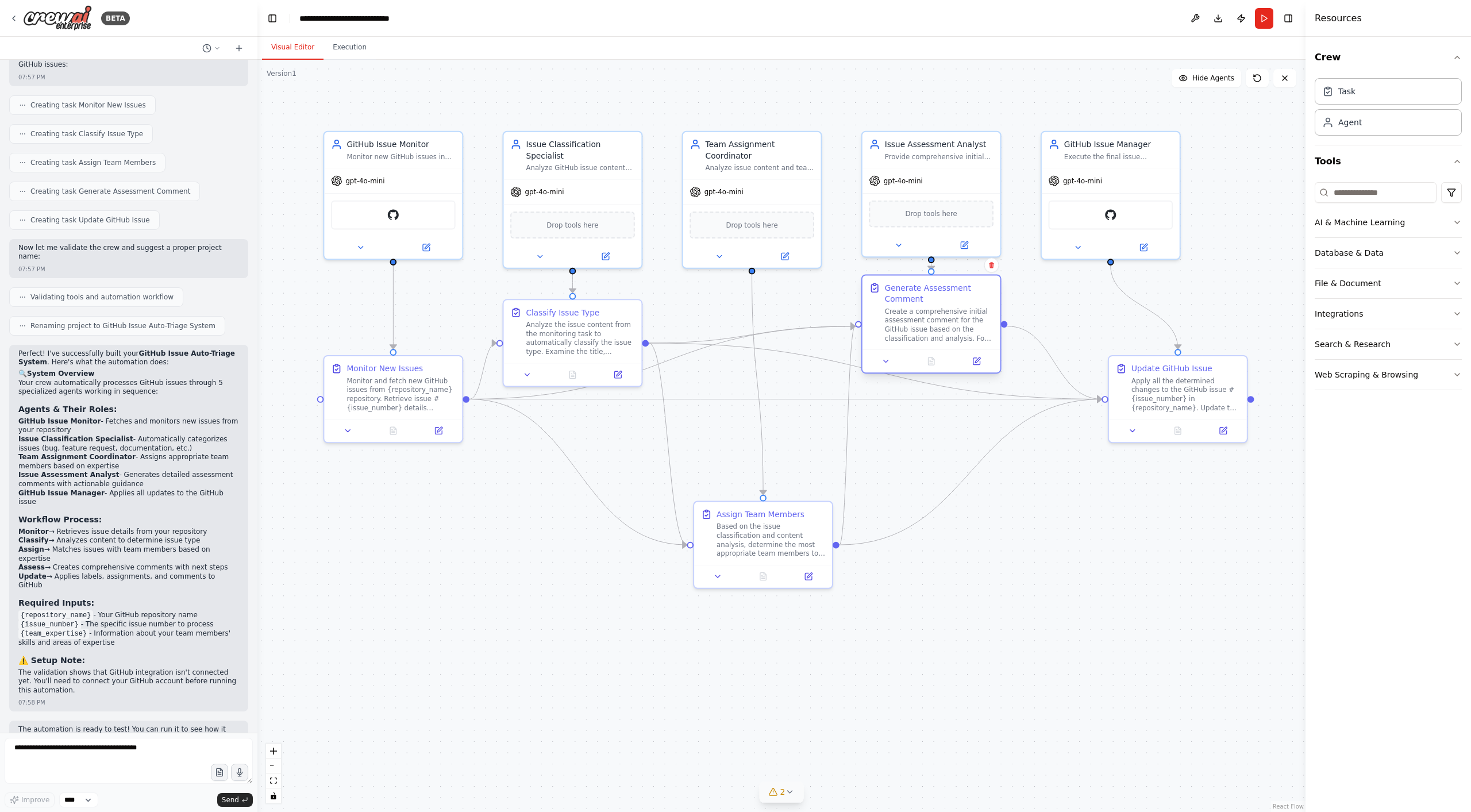
drag, startPoint x: 978, startPoint y: 456, endPoint x: 928, endPoint y: 310, distance: 154.3
click at [928, 310] on div "Create a comprehensive initial assessment comment for the GitHub issue based on…" at bounding box center [939, 324] width 108 height 36
click at [728, 428] on div ".deletable-edge-delete-btn { width: 20px; height: 20px; border: 0px solid #ffff…" at bounding box center [781, 435] width 1048 height 752
drag, startPoint x: 371, startPoint y: 20, endPoint x: 387, endPoint y: 22, distance: 16.1
click at [387, 22] on div "**********" at bounding box center [360, 17] width 122 height 11
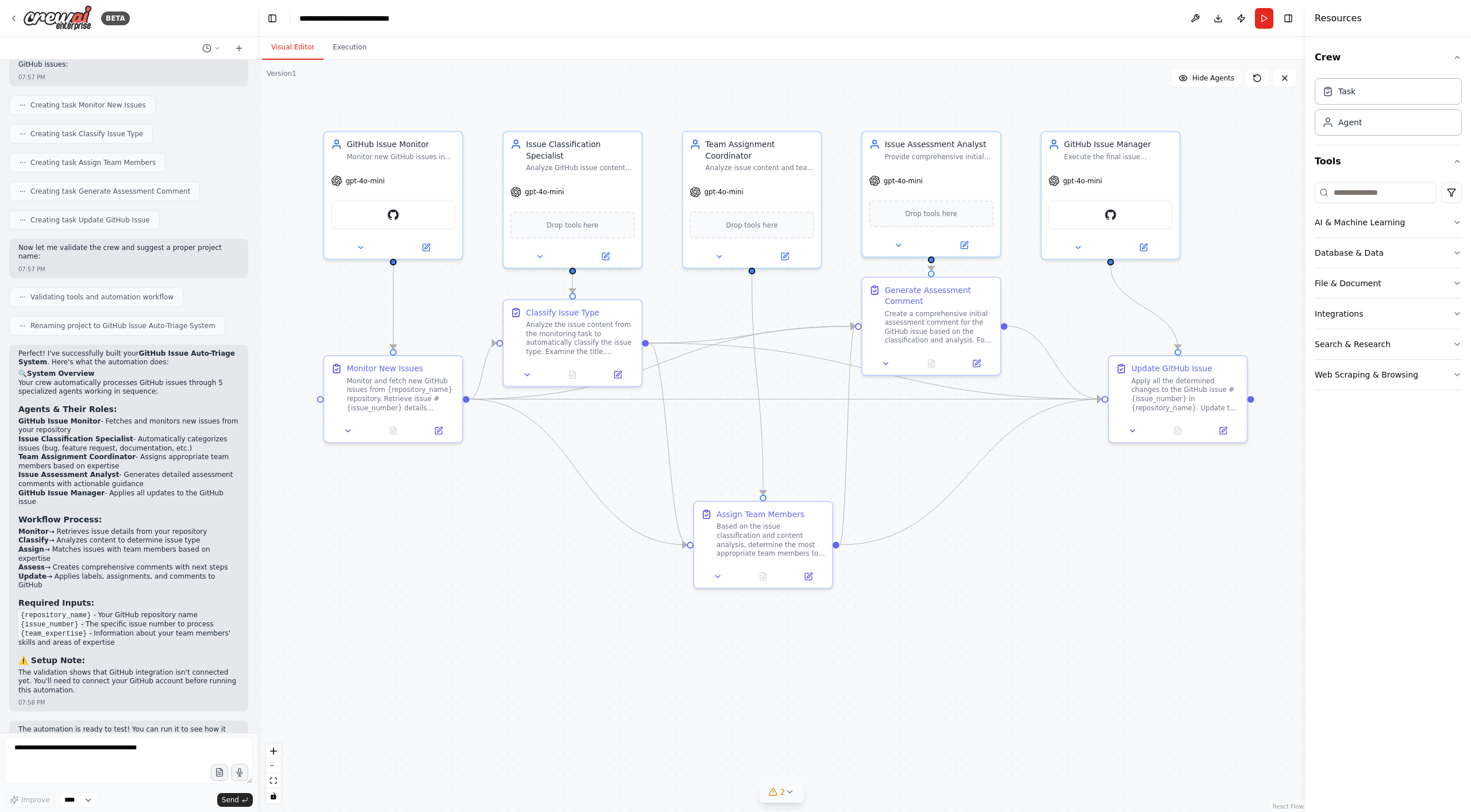
click at [346, 17] on div "**********" at bounding box center [360, 17] width 122 height 11
drag, startPoint x: 350, startPoint y: 18, endPoint x: 392, endPoint y: 21, distance: 42.1
click at [392, 21] on div "**********" at bounding box center [360, 17] width 122 height 11
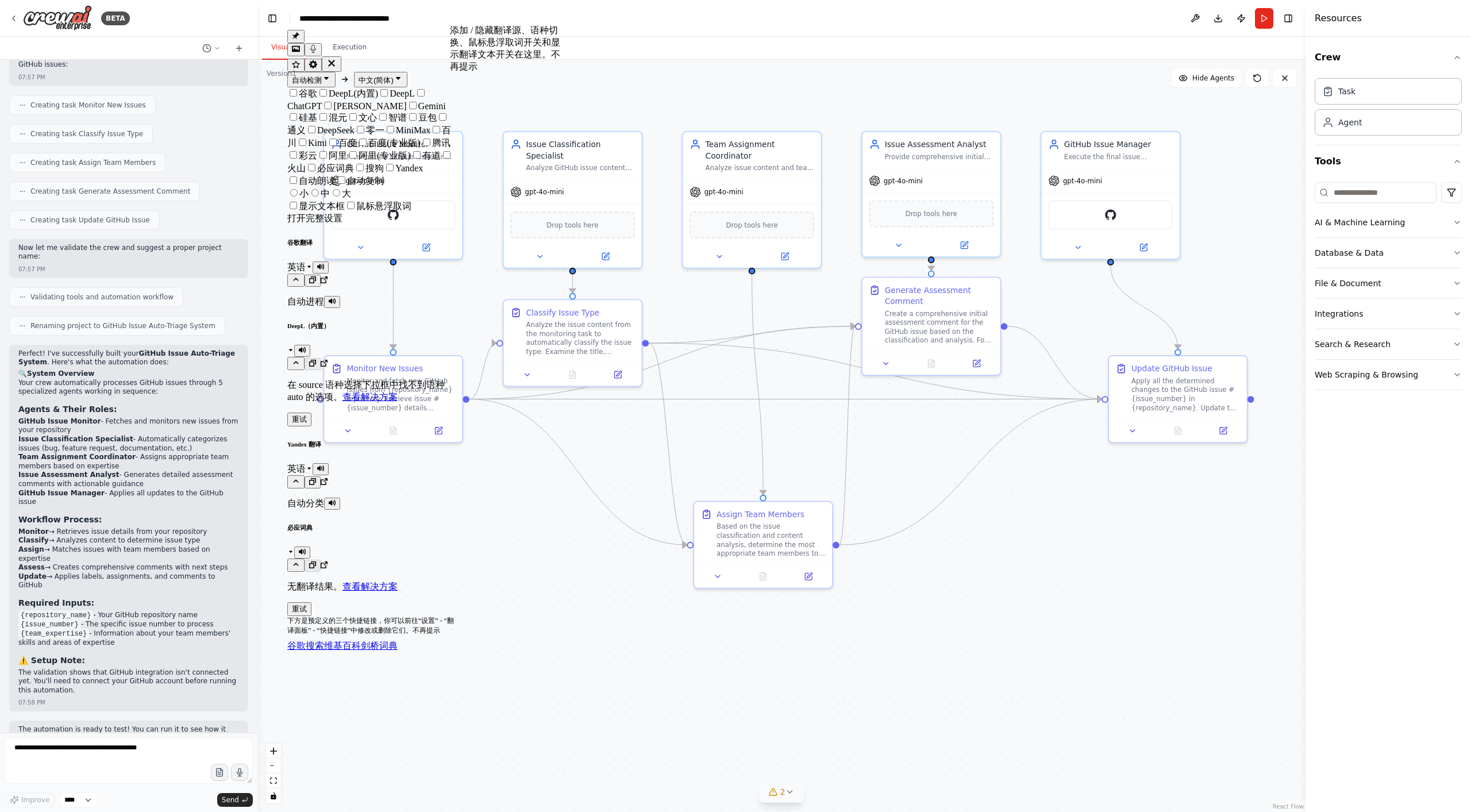
click at [393, 17] on div "**********" at bounding box center [360, 17] width 122 height 11
drag, startPoint x: 572, startPoint y: 325, endPoint x: 571, endPoint y: 303, distance: 22.0
click at [571, 303] on div "Analyze the issue content from the monitoring task to automatically classify th…" at bounding box center [580, 313] width 108 height 36
drag, startPoint x: 569, startPoint y: 310, endPoint x: 564, endPoint y: 324, distance: 14.9
click at [564, 324] on div "Analyze the issue content from the monitoring task to automatically classify th…" at bounding box center [580, 324] width 108 height 36
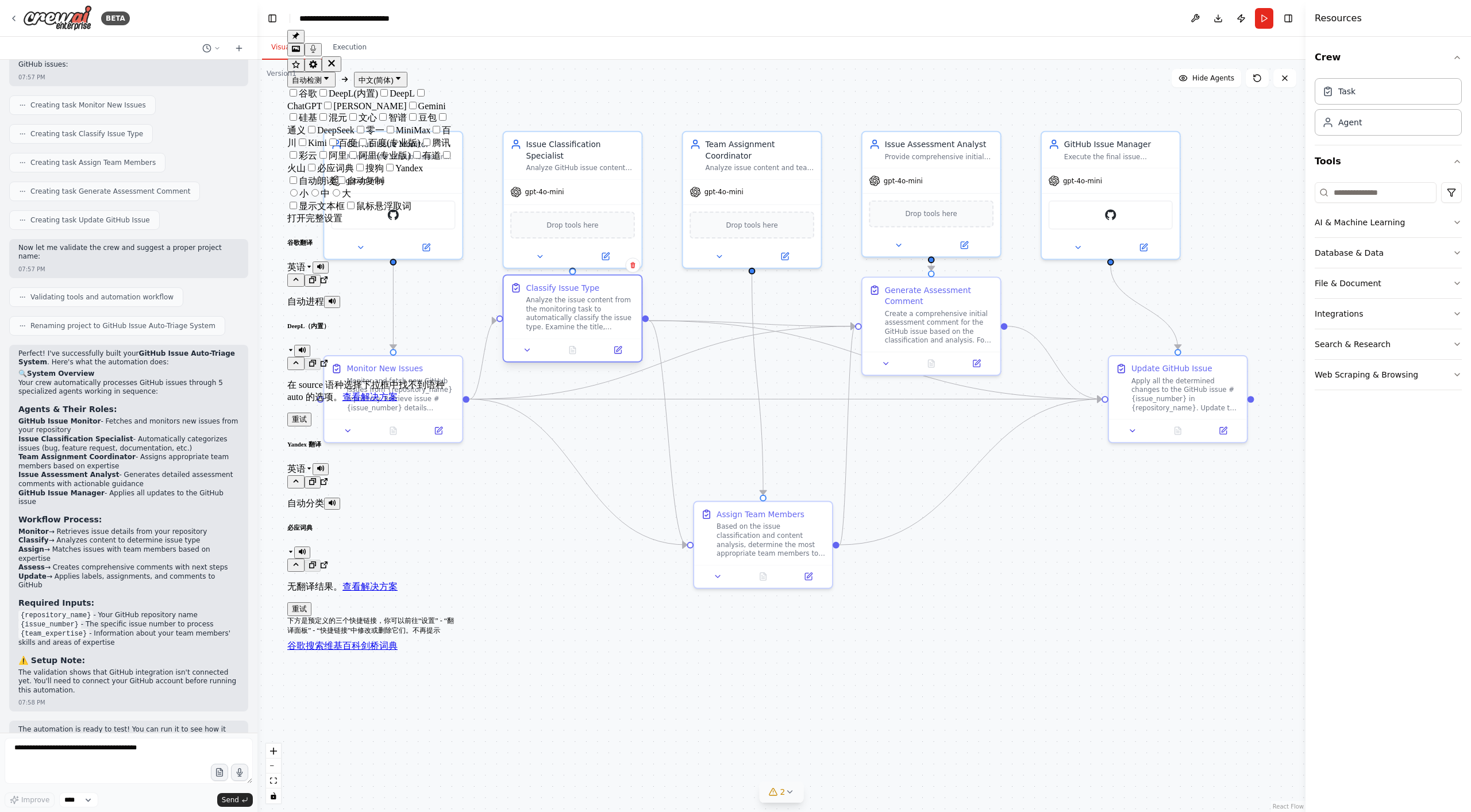
drag, startPoint x: 569, startPoint y: 348, endPoint x: 568, endPoint y: 335, distance: 13.0
click at [568, 335] on div "Classify Issue Type Analyze the issue content from the monitoring task to autom…" at bounding box center [572, 306] width 138 height 63
drag, startPoint x: 937, startPoint y: 320, endPoint x: 938, endPoint y: 314, distance: 6.1
click at [938, 314] on div "Create a comprehensive initial assessment comment for the GitHub issue based on…" at bounding box center [939, 313] width 108 height 36
click at [932, 319] on div "Create a comprehensive initial assessment comment for the GitHub issue based on…" at bounding box center [939, 324] width 108 height 36
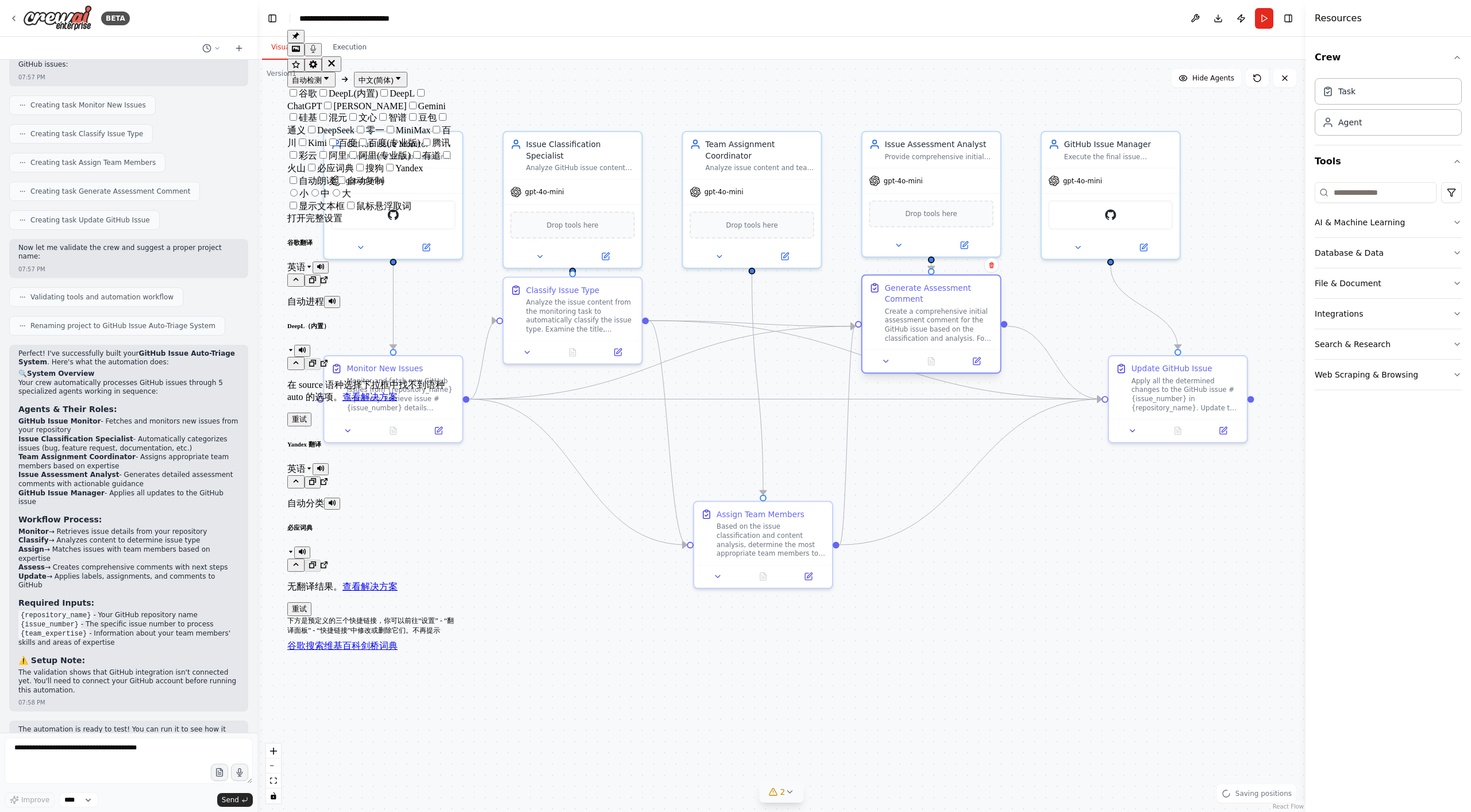
drag, startPoint x: 939, startPoint y: 314, endPoint x: 939, endPoint y: 324, distance: 10.0
click at [939, 324] on div "Create a comprehensive initial assessment comment for the GitHub issue based on…" at bounding box center [939, 324] width 108 height 36
click at [1016, 312] on div ".deletable-edge-delete-btn { width: 20px; height: 20px; border: 0px solid #ffff…" at bounding box center [781, 435] width 1048 height 752
drag, startPoint x: 1160, startPoint y: 393, endPoint x: 1091, endPoint y: 441, distance: 84.1
click at [1091, 441] on div "Apply all the determined changes to the GitHub issue #{issue_number} in {reposi…" at bounding box center [1119, 447] width 108 height 36
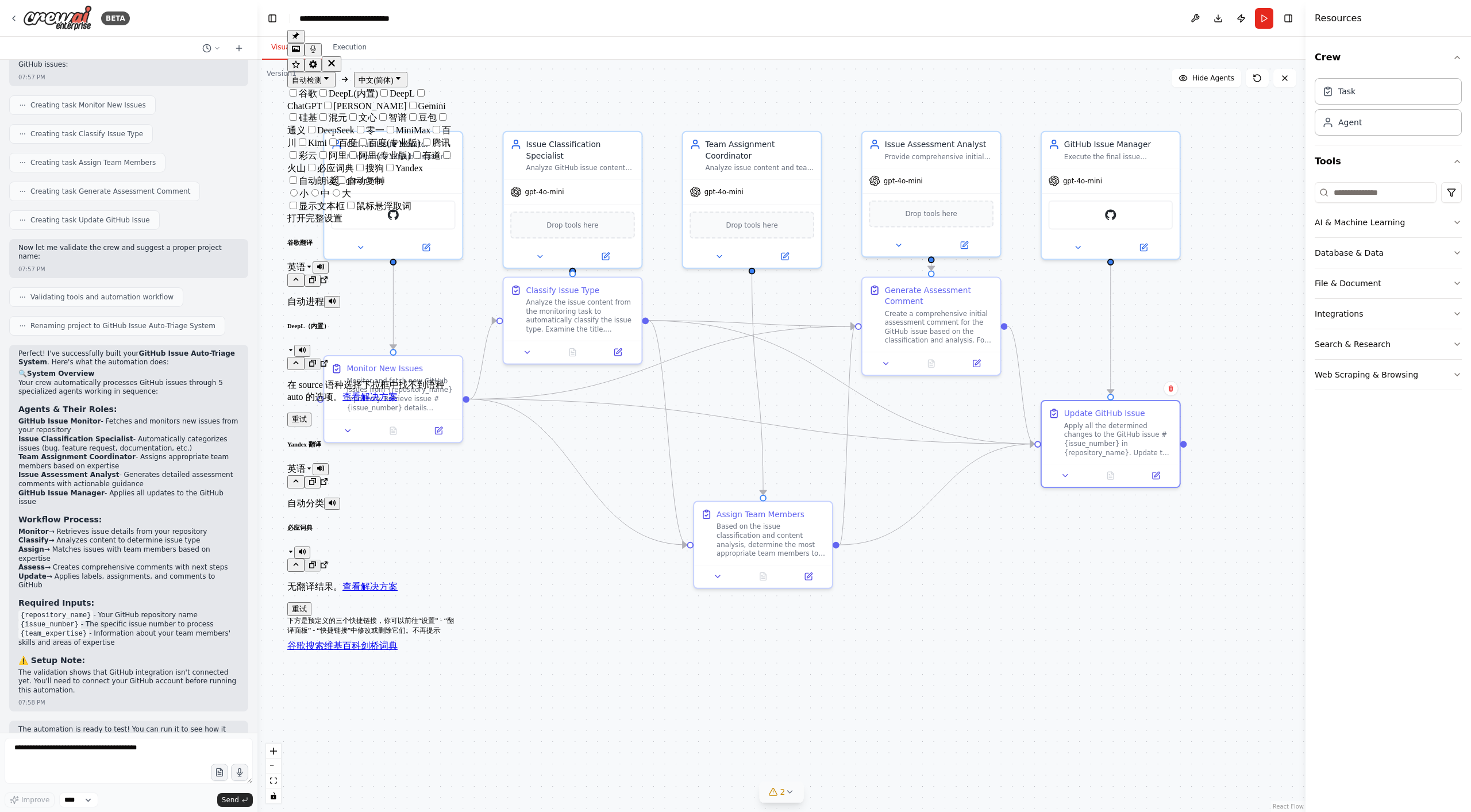
click at [1078, 559] on div ".deletable-edge-delete-btn { width: 20px; height: 20px; border: 0px solid #ffff…" at bounding box center [781, 435] width 1048 height 752
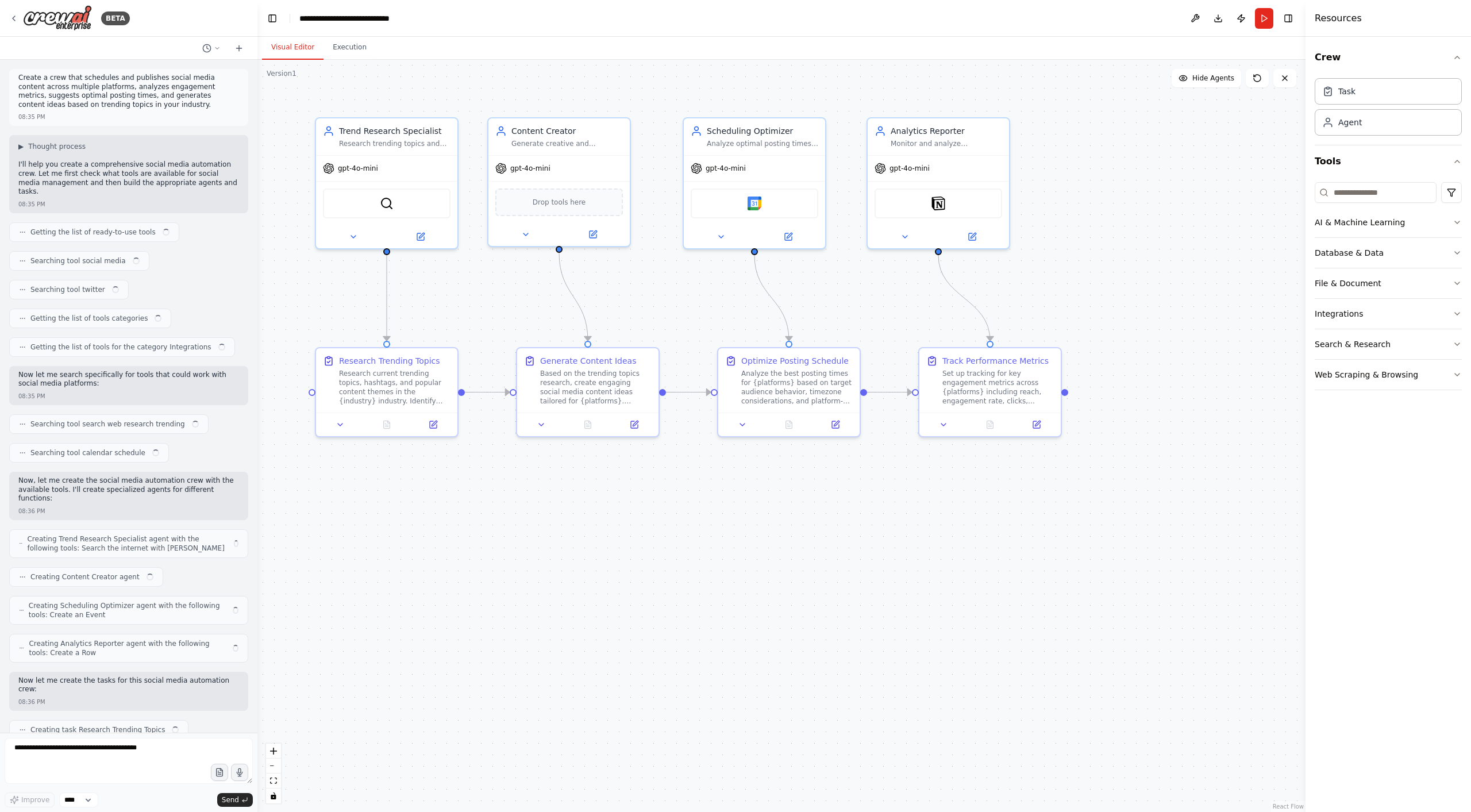
scroll to position [632, 0]
